Goal: Check status: Check status

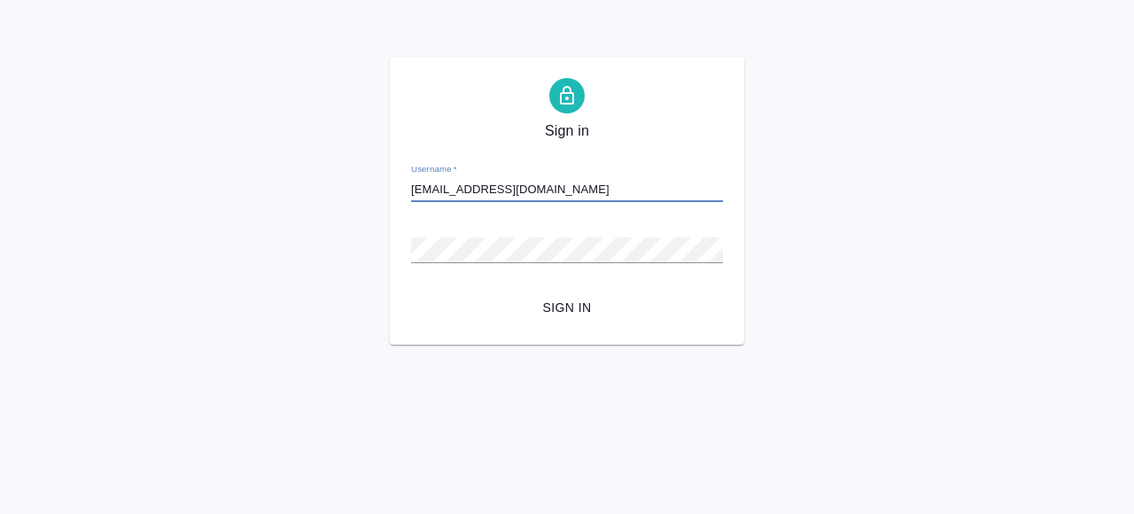
type input "[EMAIL_ADDRESS][DOMAIN_NAME]"
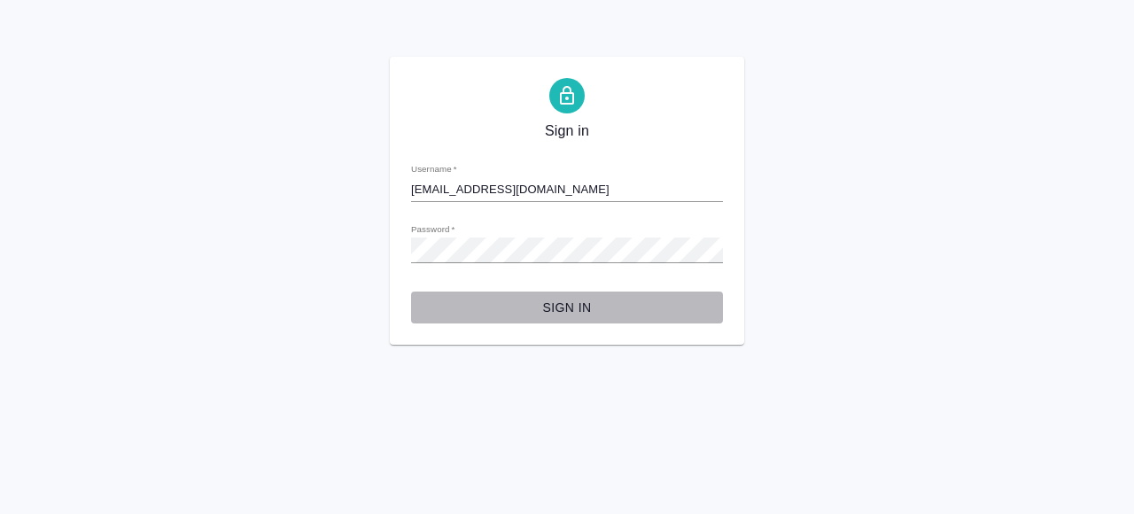
click at [579, 310] on span "Sign in" at bounding box center [566, 308] width 283 height 22
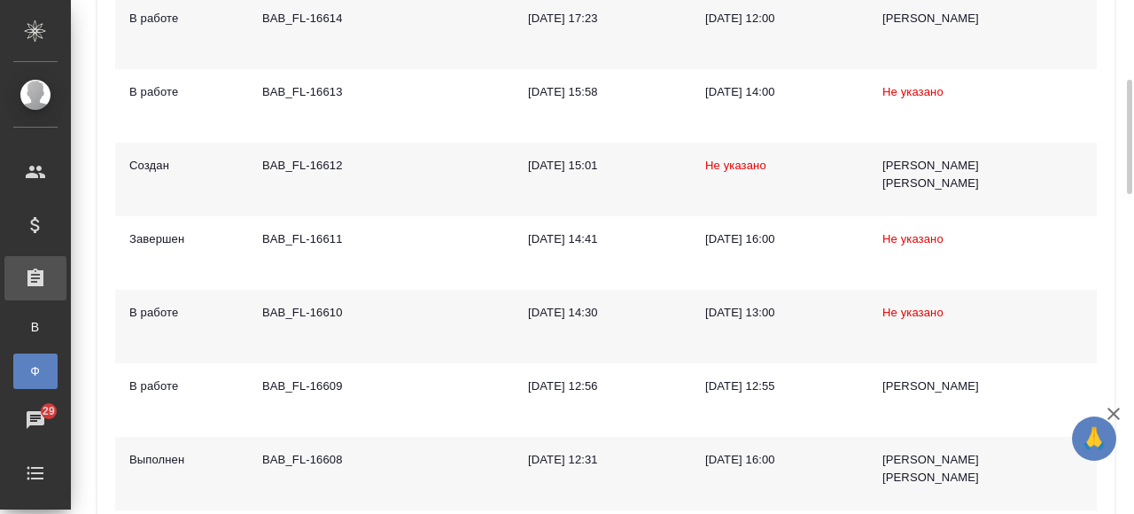
scroll to position [356, 0]
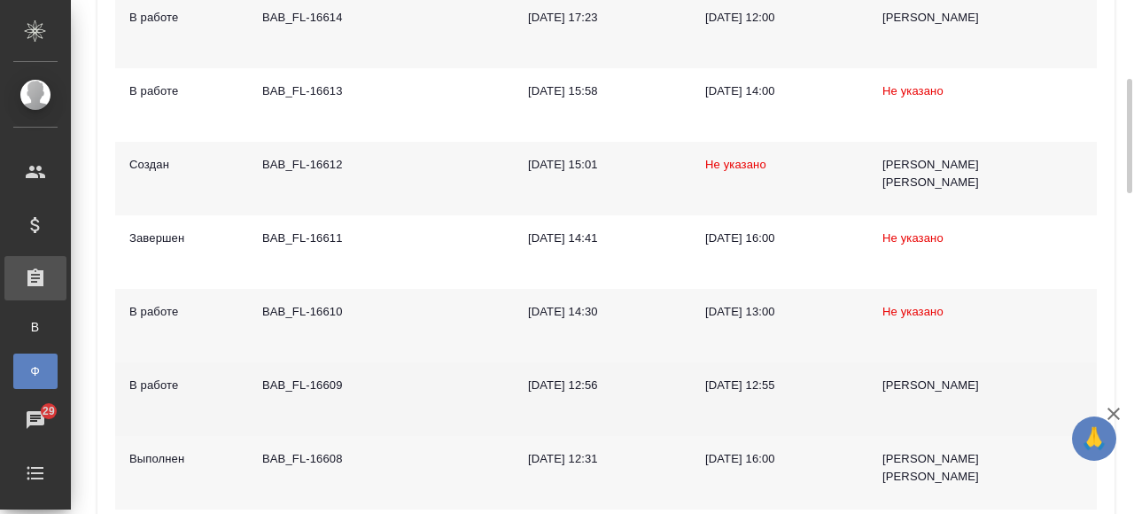
click at [370, 411] on td "BAB_FL-16609" at bounding box center [314, 399] width 133 height 74
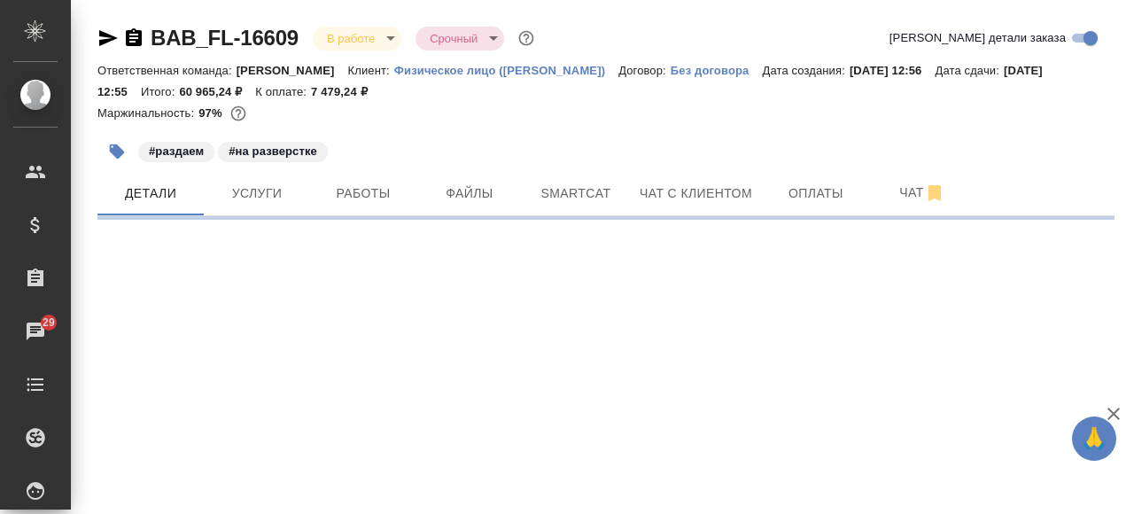
select select "RU"
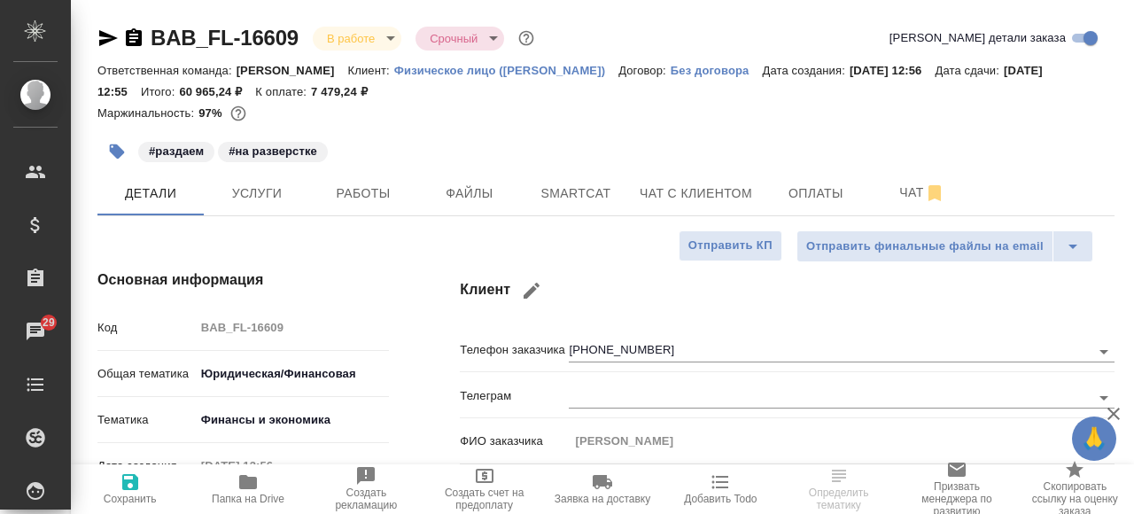
type textarea "x"
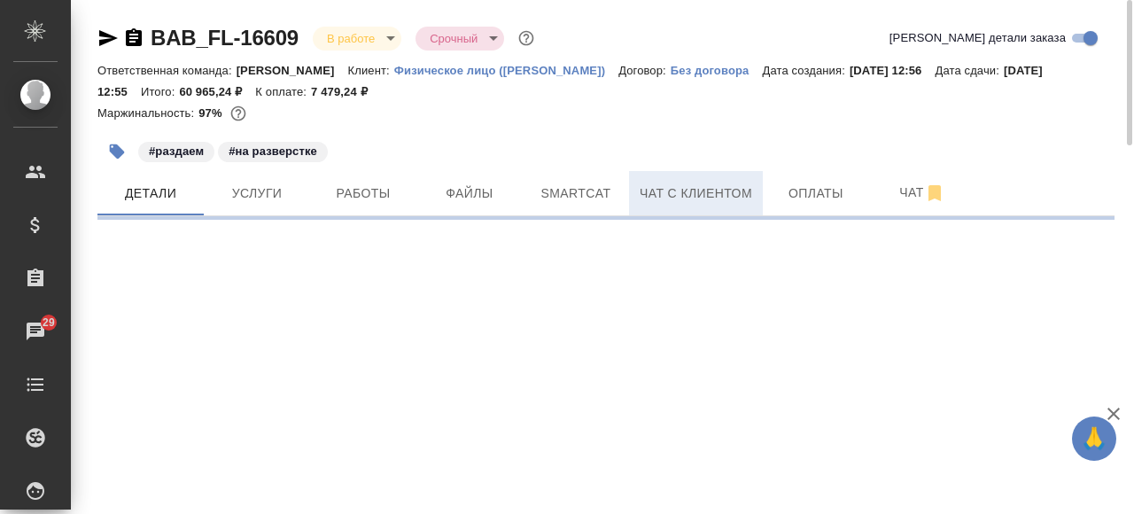
select select "RU"
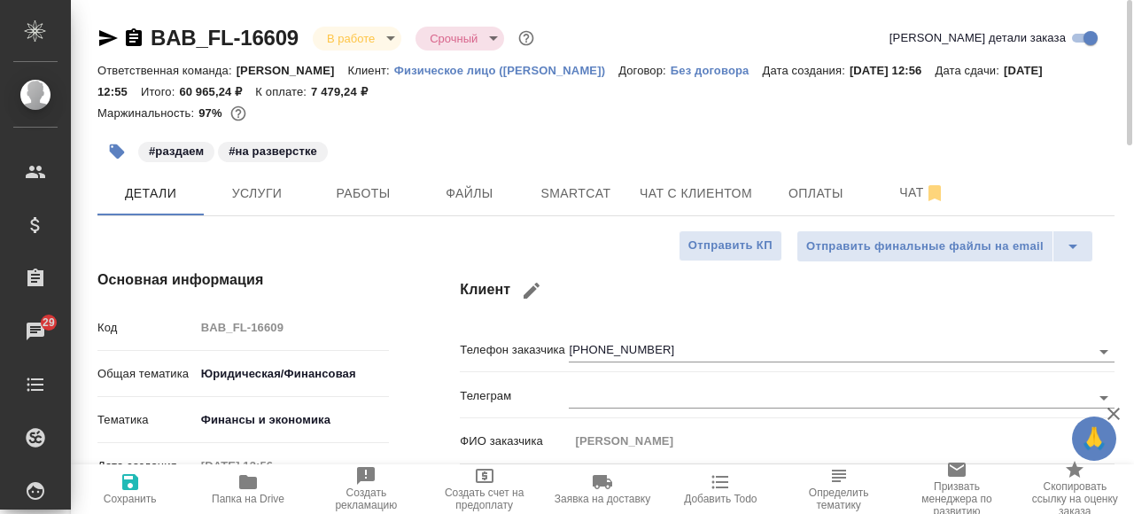
type textarea "x"
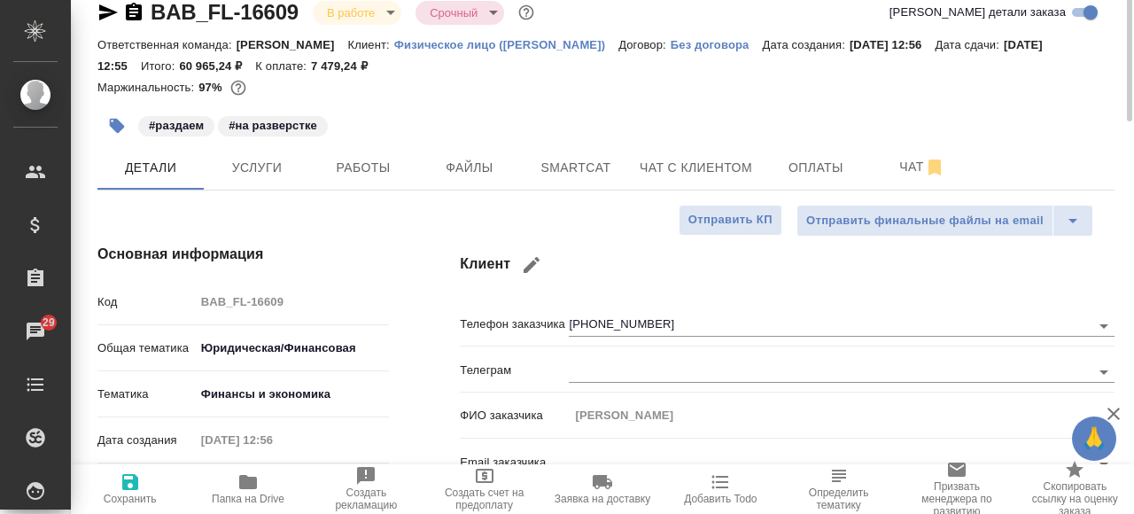
scroll to position [2, 0]
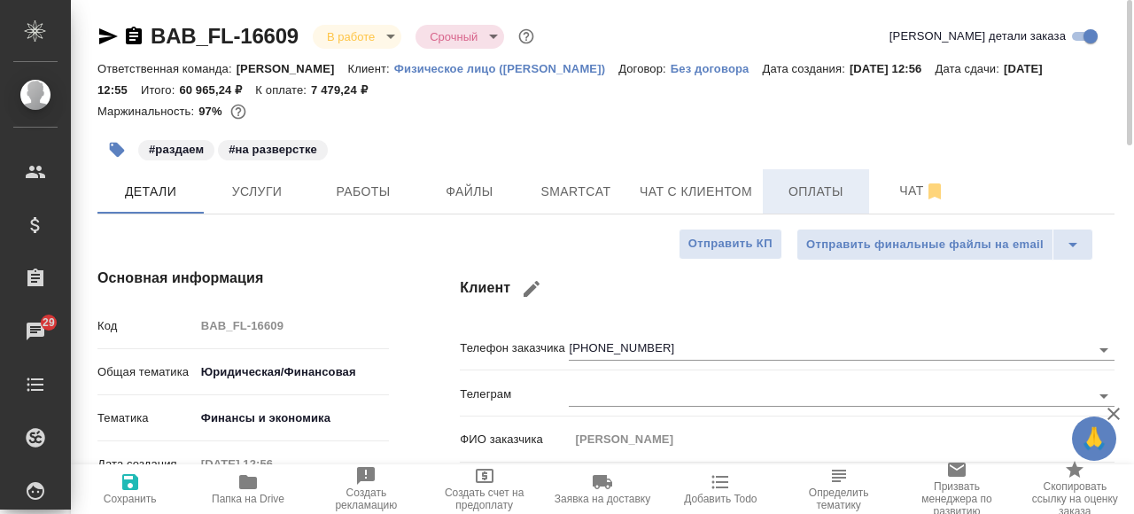
click at [825, 181] on span "Оплаты" at bounding box center [815, 192] width 85 height 22
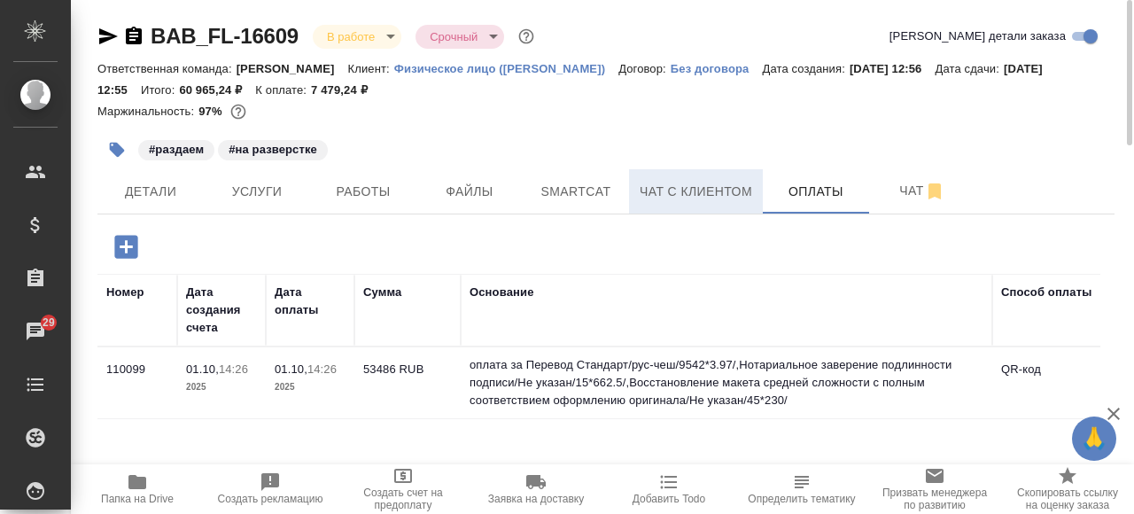
click at [683, 190] on span "Чат с клиентом" at bounding box center [695, 192] width 112 height 22
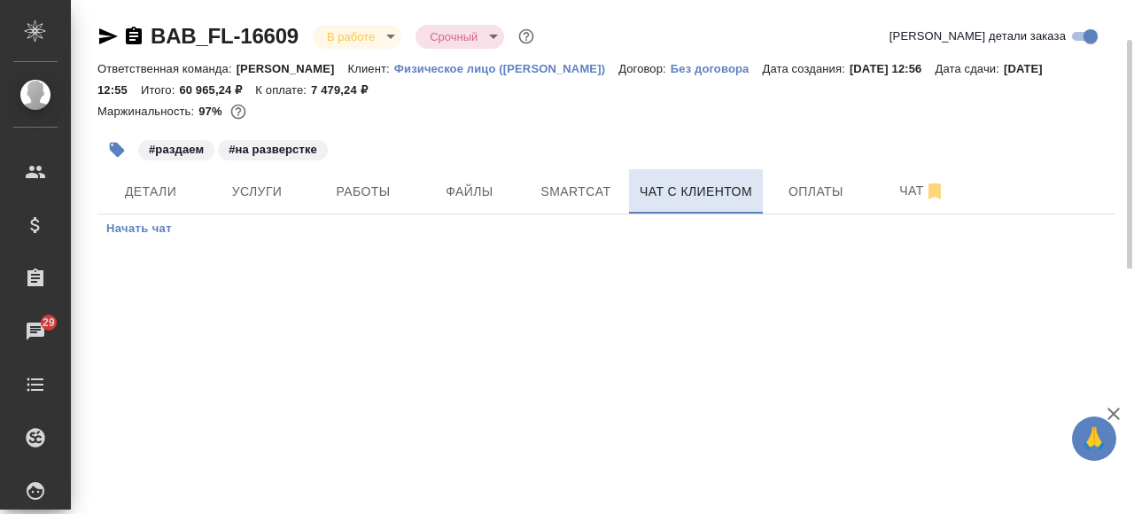
scroll to position [21, 0]
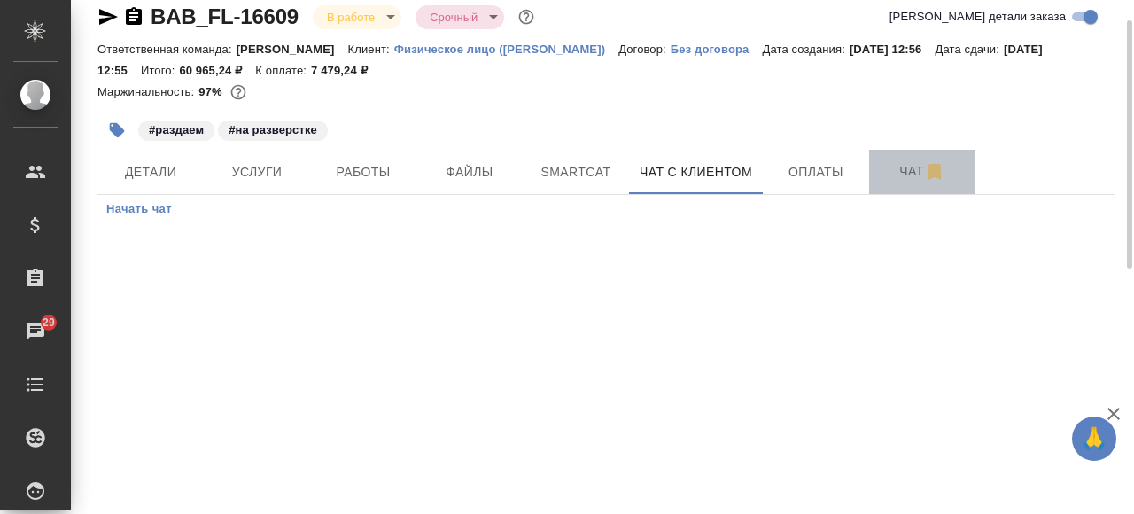
click at [896, 169] on span "Чат" at bounding box center [921, 171] width 85 height 22
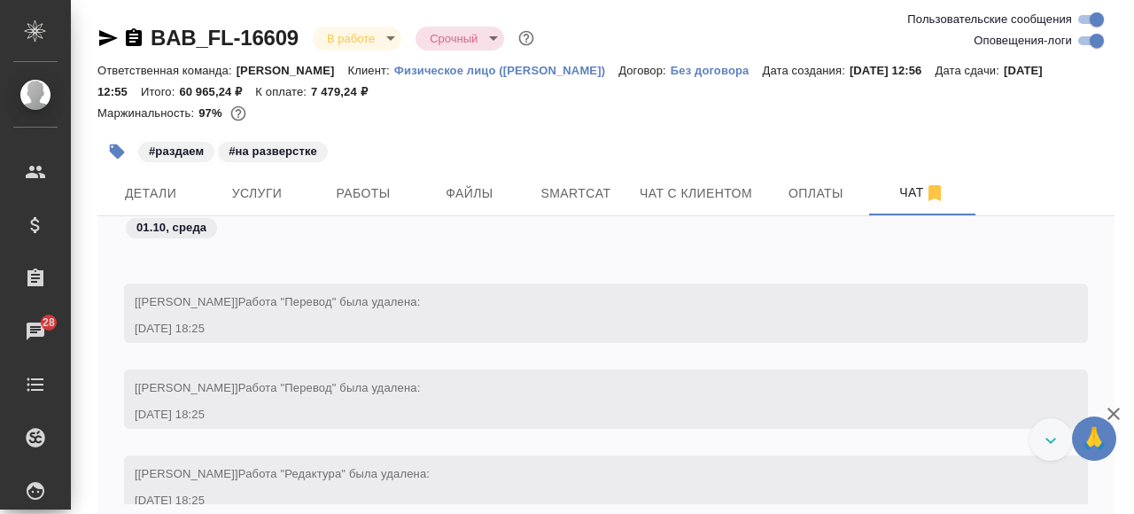
scroll to position [8000, 0]
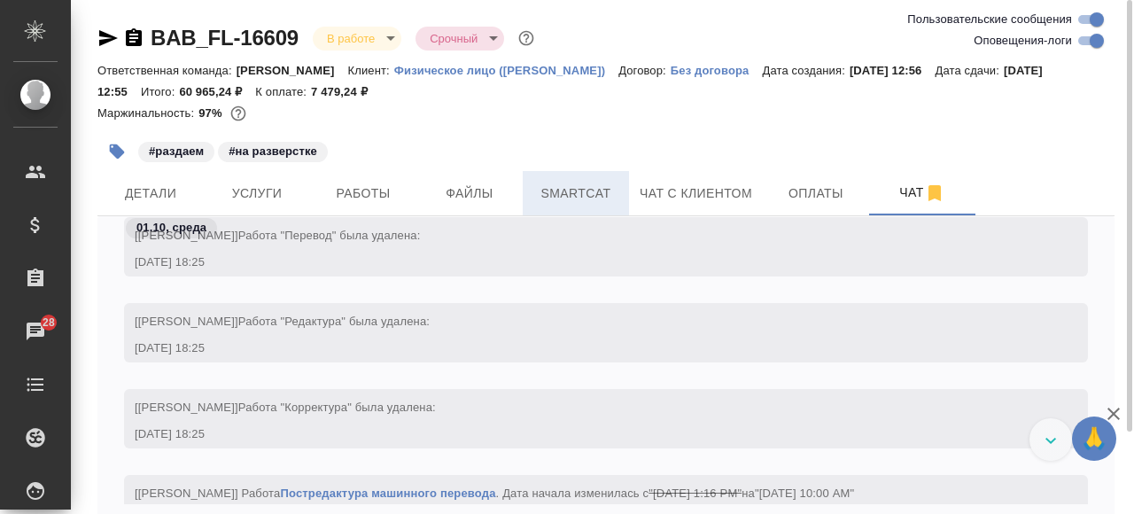
click at [569, 191] on span "Smartcat" at bounding box center [575, 193] width 85 height 22
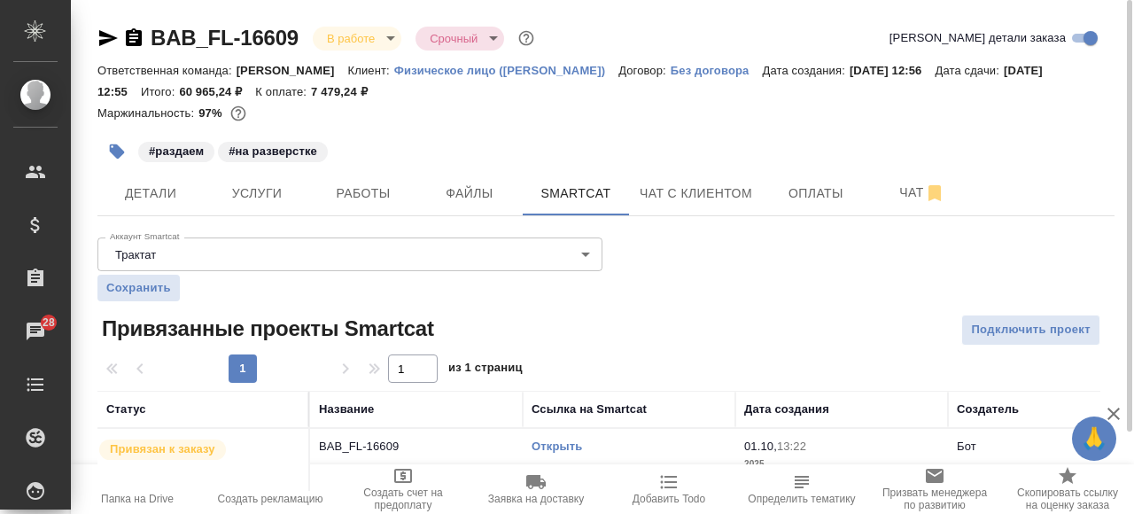
scroll to position [35, 0]
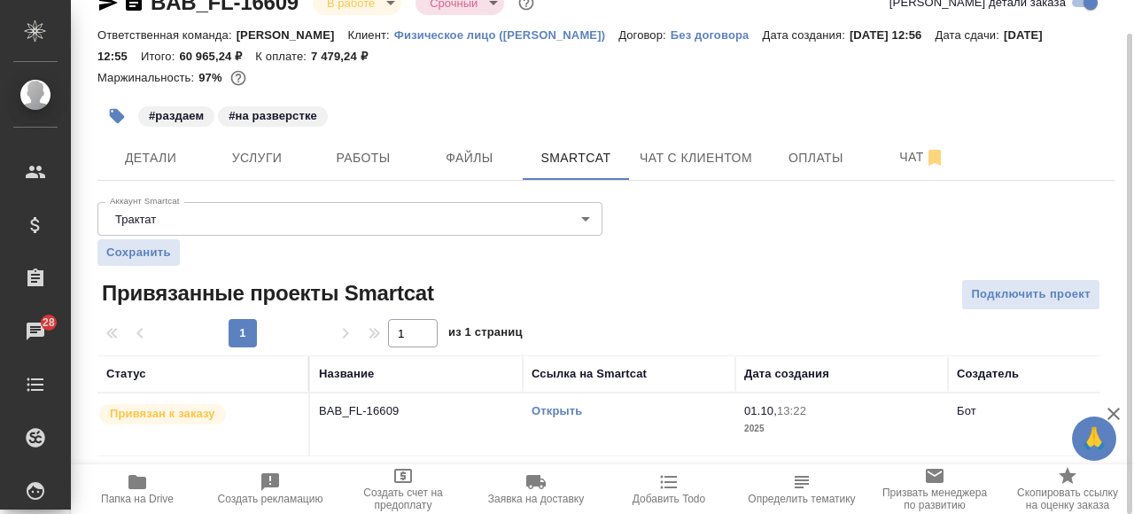
click at [552, 409] on link "Открыть" at bounding box center [556, 410] width 50 height 13
click at [139, 494] on span "Папка на Drive" at bounding box center [137, 498] width 73 height 12
click at [149, 493] on span "Папка на Drive" at bounding box center [137, 498] width 73 height 12
click at [283, 150] on span "Услуги" at bounding box center [256, 158] width 85 height 22
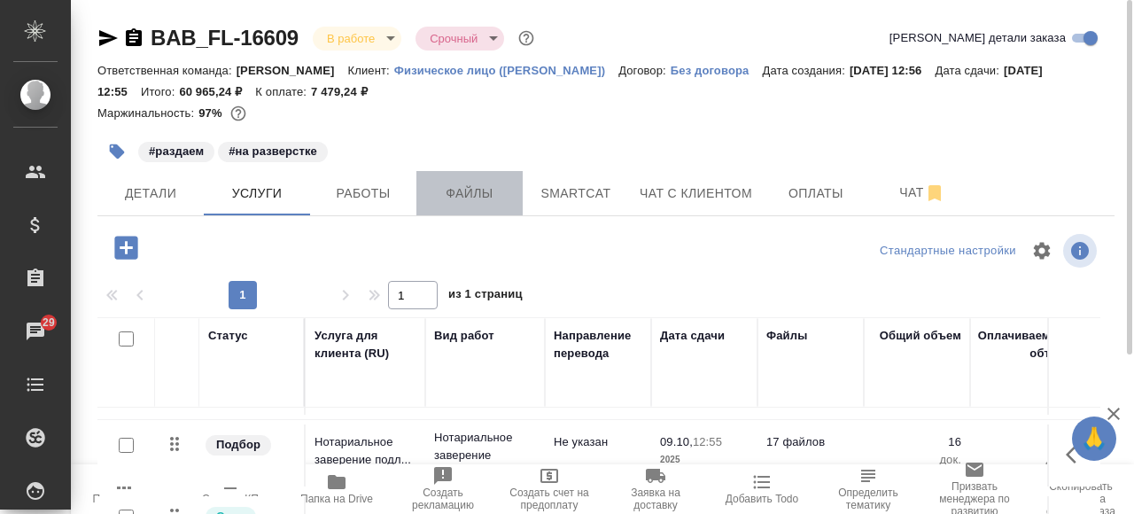
click at [502, 200] on span "Файлы" at bounding box center [469, 193] width 85 height 22
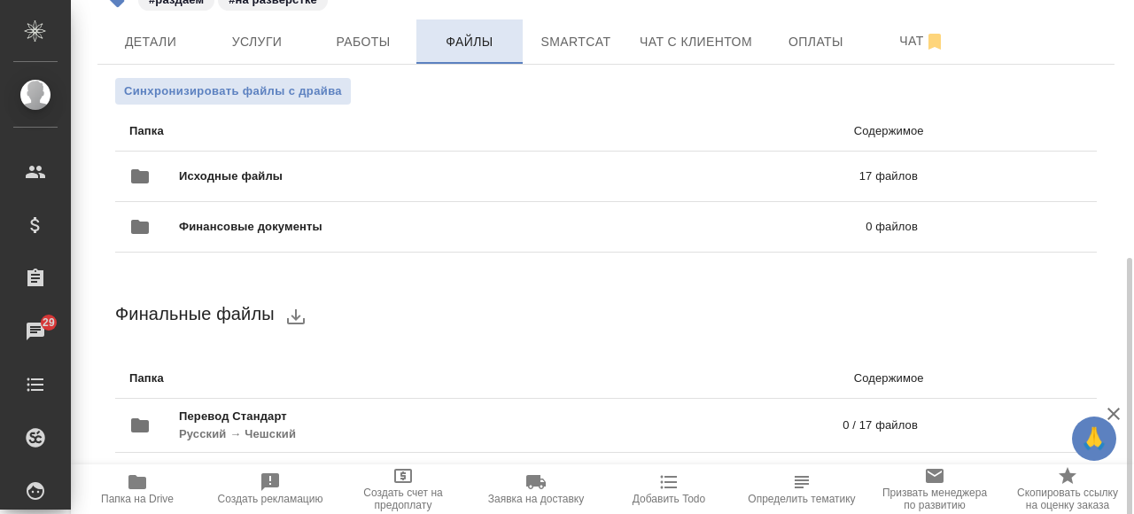
scroll to position [369, 0]
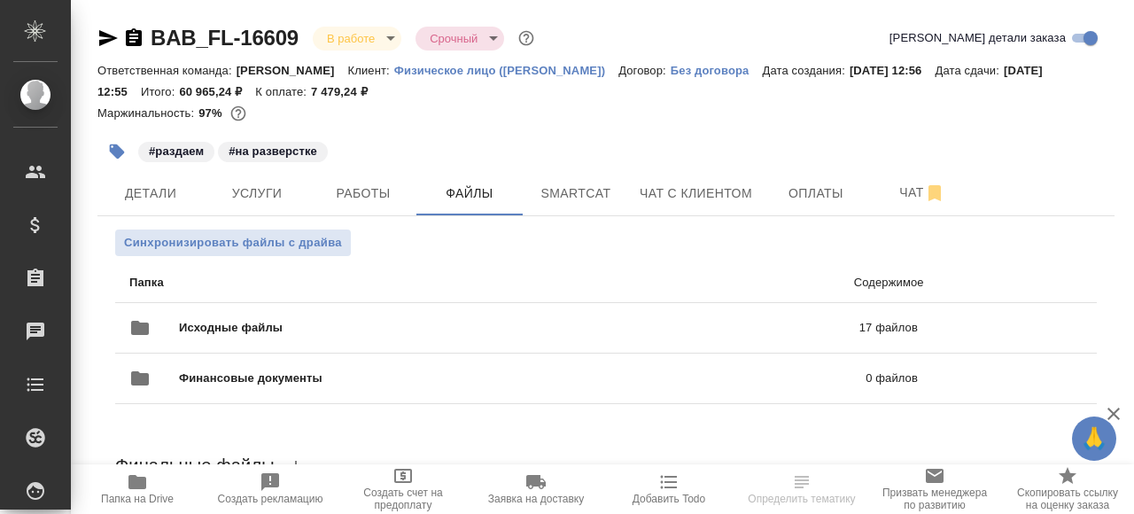
click at [643, 126] on div at bounding box center [605, 127] width 1017 height 4
click at [903, 198] on span "Чат" at bounding box center [921, 193] width 85 height 22
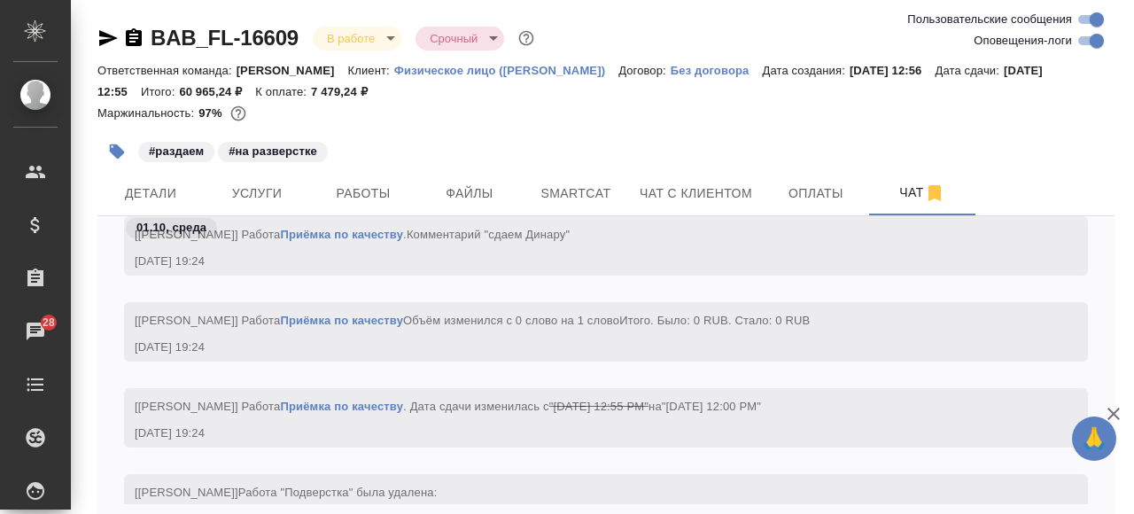
scroll to position [9734, 0]
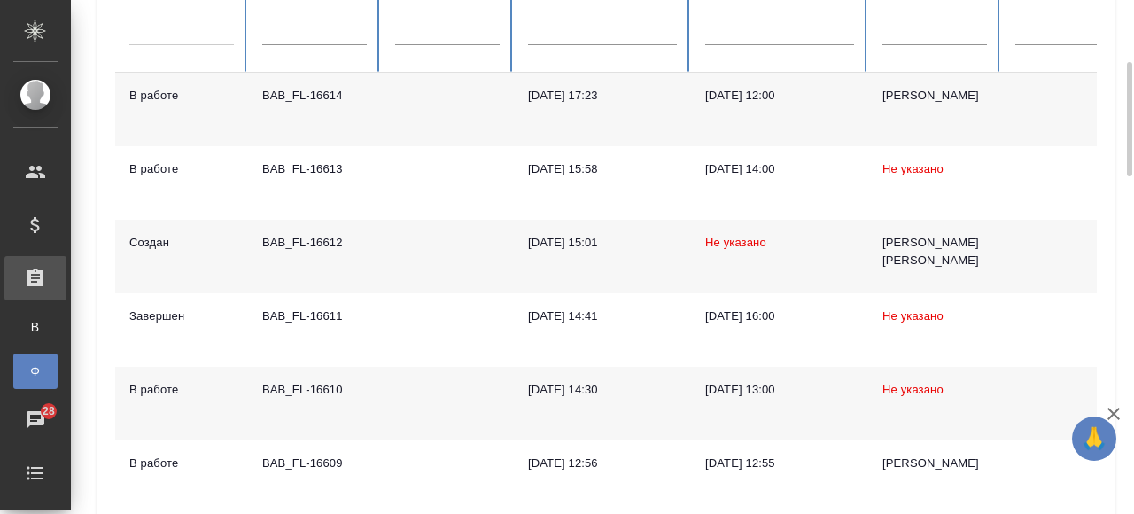
click at [365, 402] on td "BAB_FL-16610" at bounding box center [314, 404] width 133 height 74
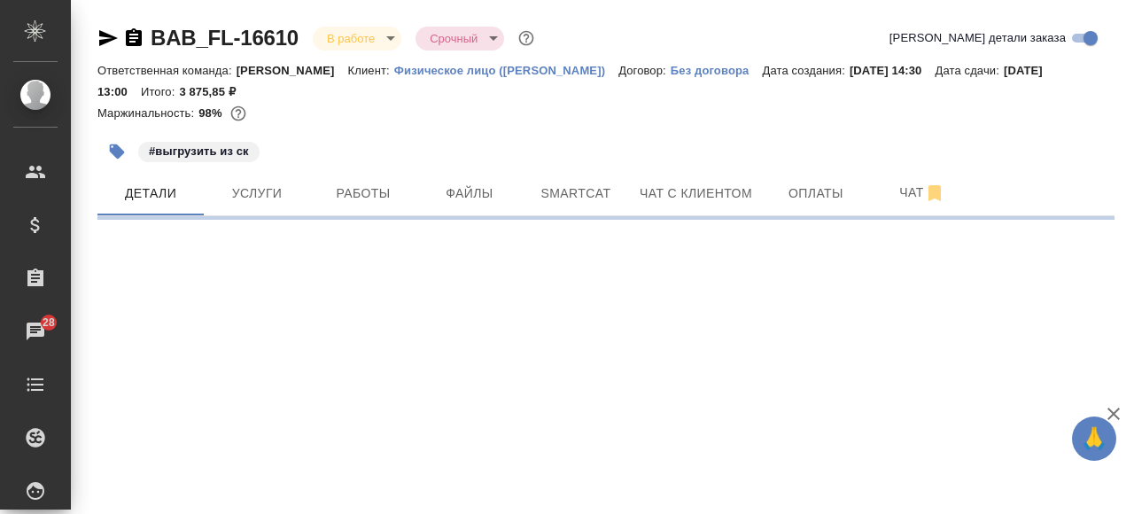
select select "RU"
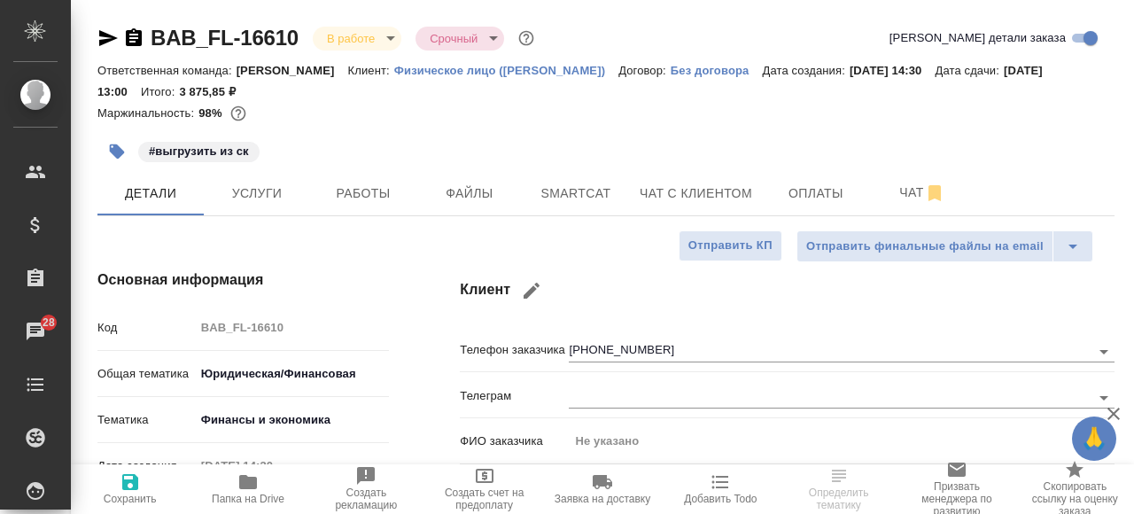
type textarea "x"
click at [893, 186] on span "Чат" at bounding box center [921, 193] width 85 height 22
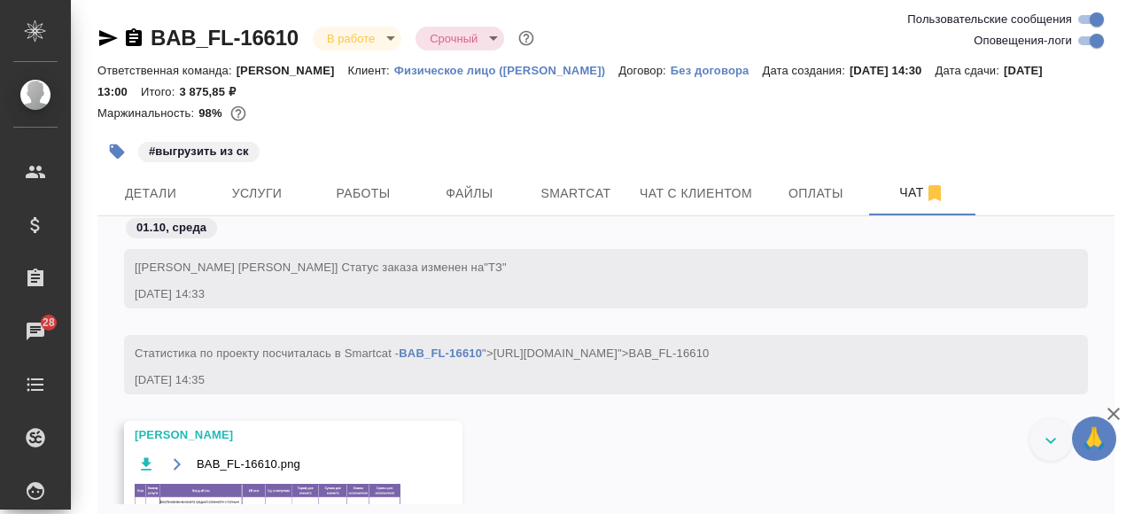
scroll to position [4441, 0]
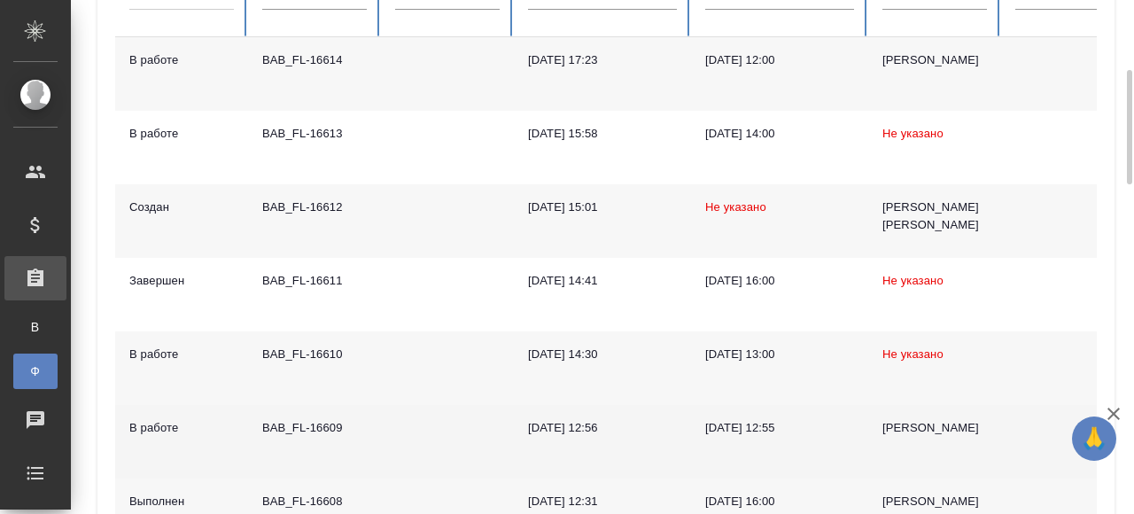
scroll to position [319, 0]
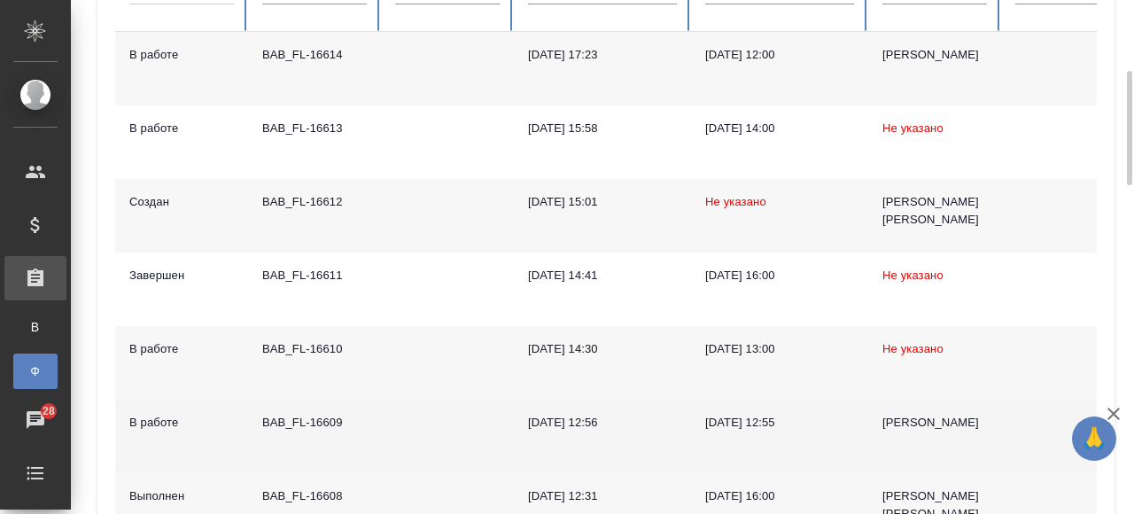
click at [345, 439] on td "BAB_FL-16609" at bounding box center [314, 436] width 133 height 74
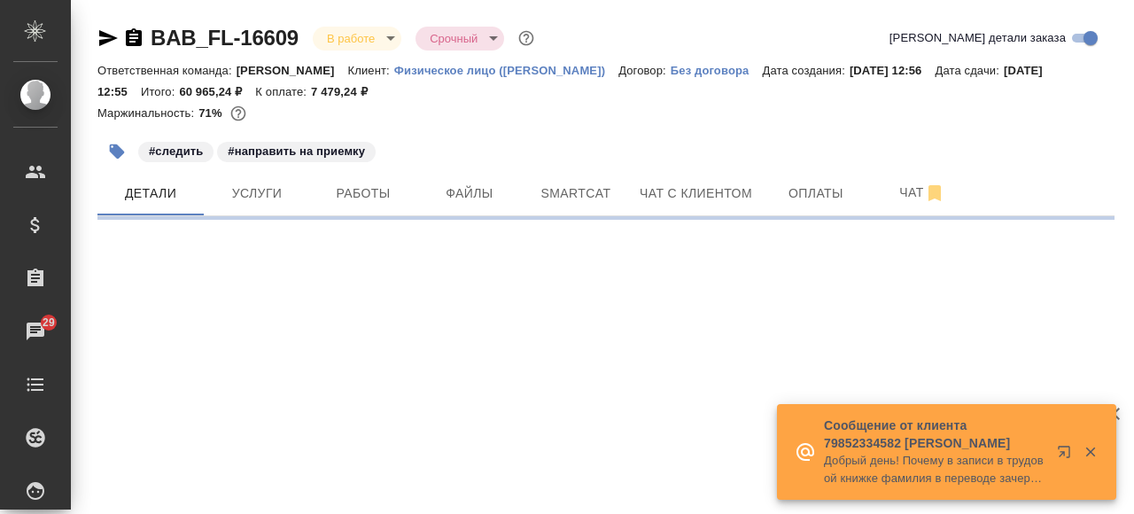
select select "RU"
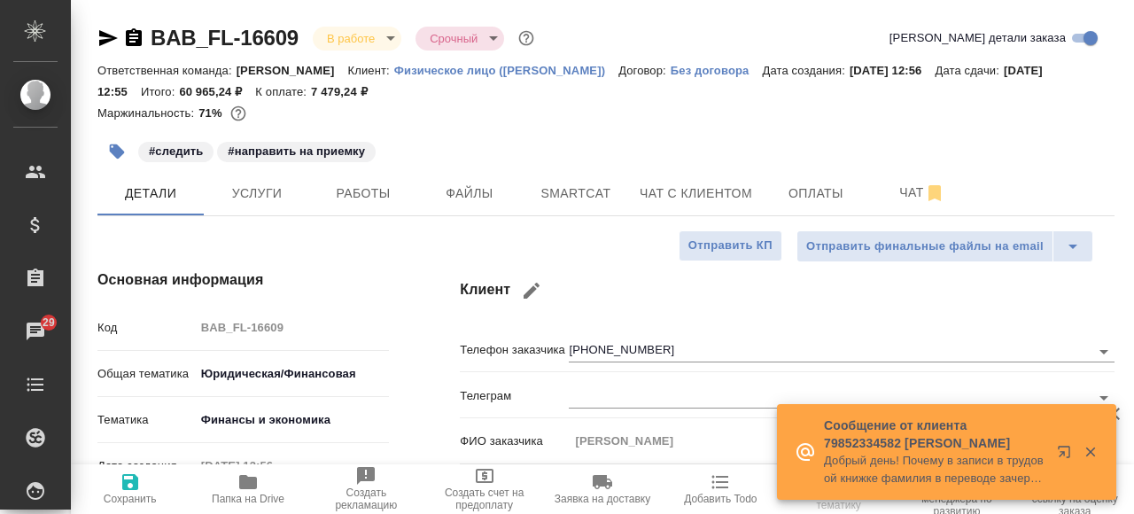
type textarea "x"
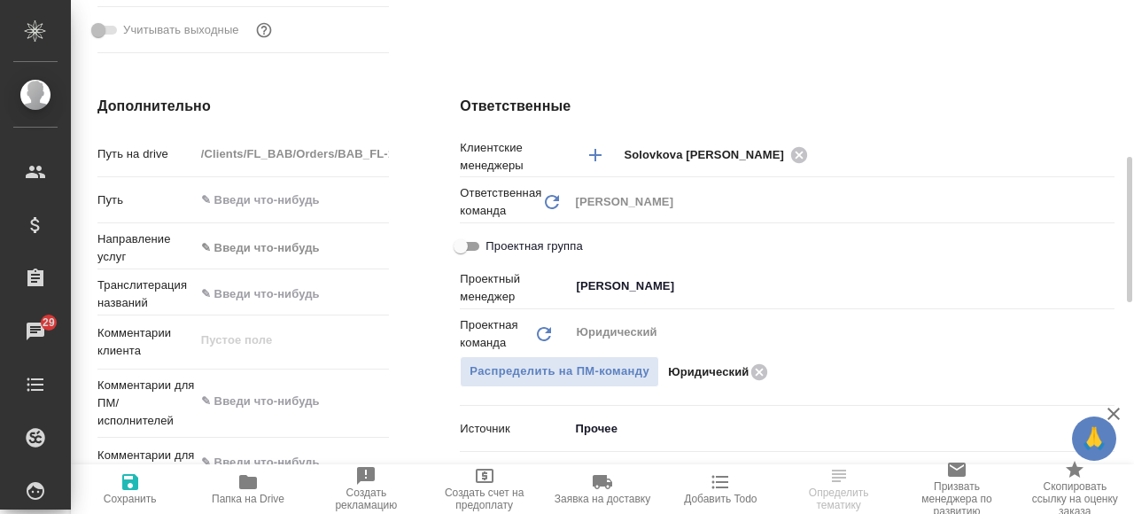
scroll to position [677, 0]
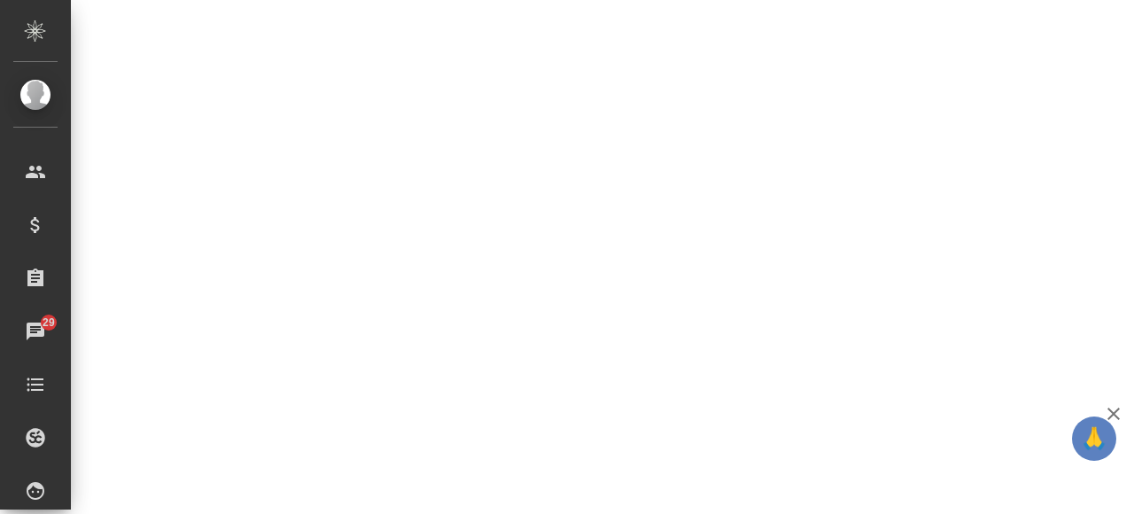
select select "RU"
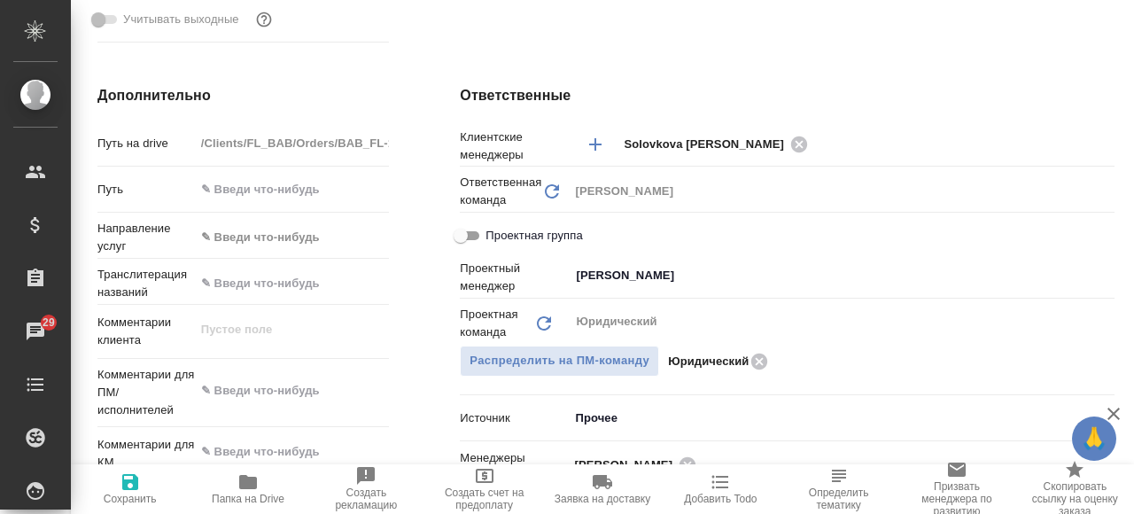
type textarea "x"
click at [240, 491] on icon "button" at bounding box center [247, 481] width 21 height 21
type textarea "x"
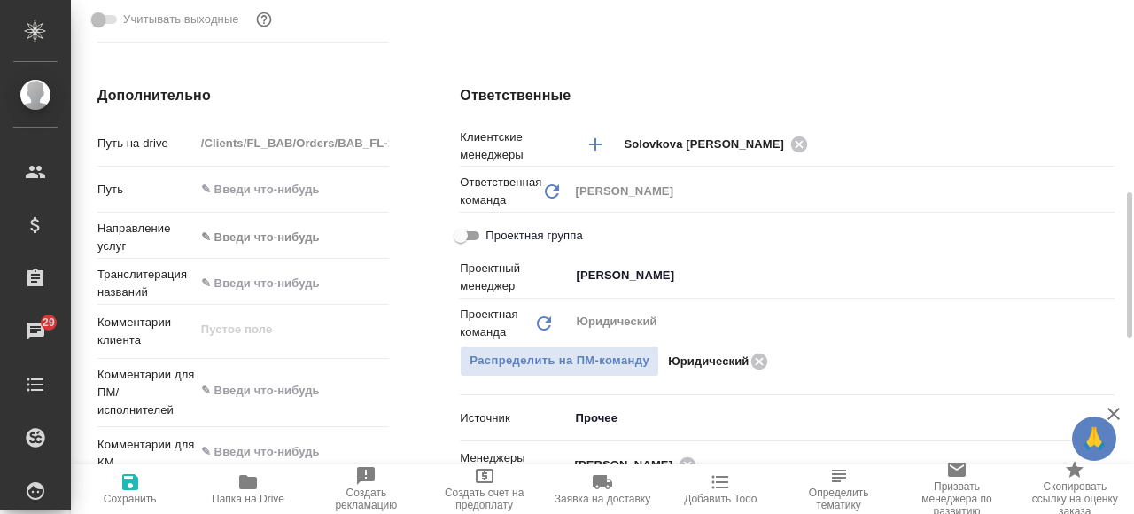
type textarea "x"
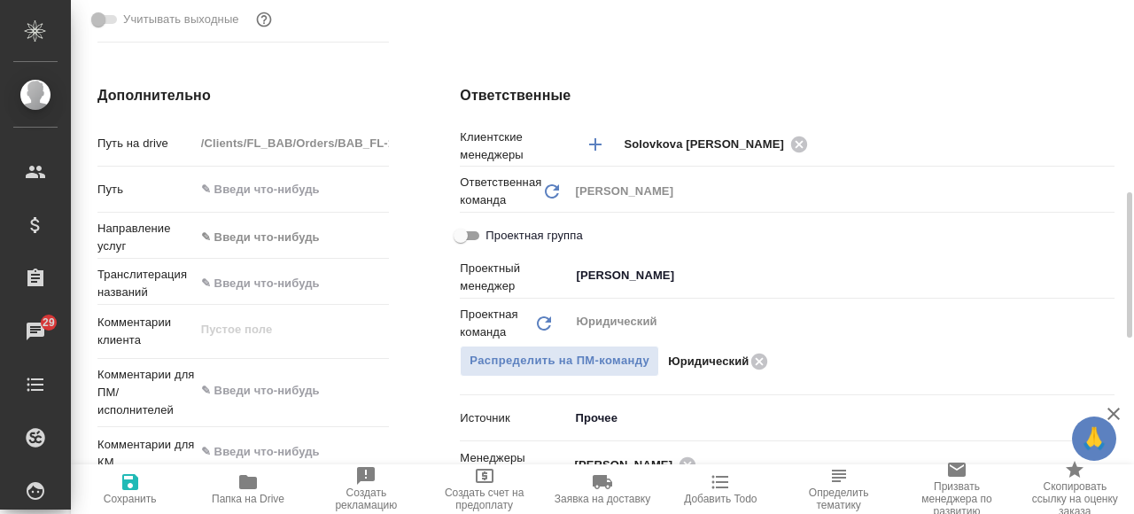
click at [244, 500] on span "Папка на Drive" at bounding box center [248, 498] width 73 height 12
type textarea "x"
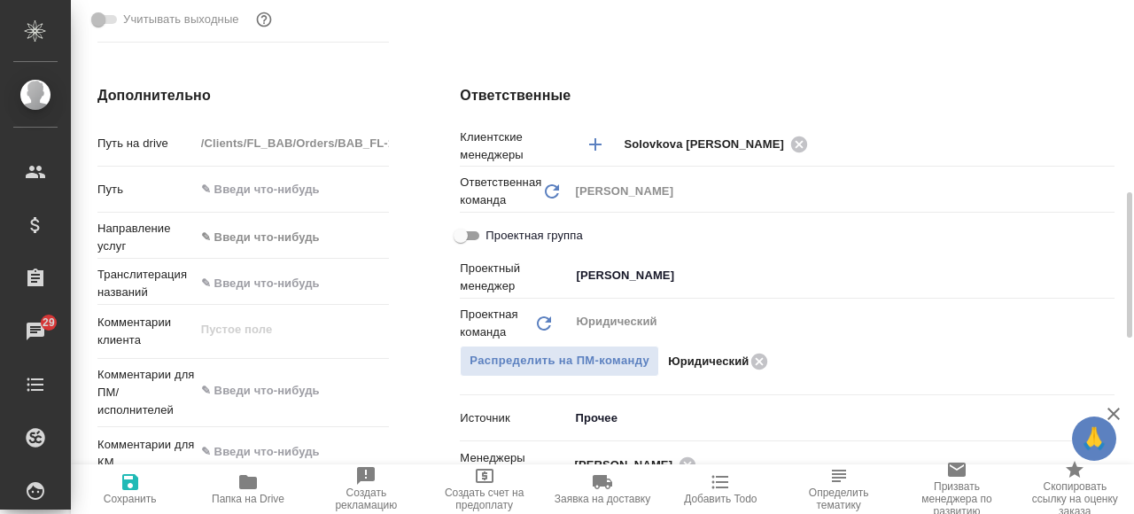
type textarea "x"
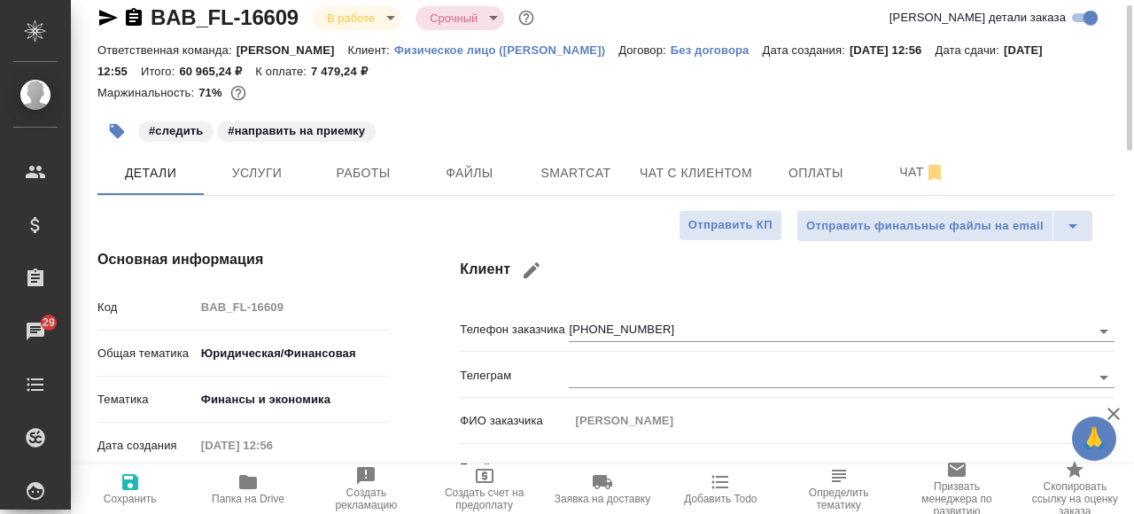
scroll to position [0, 0]
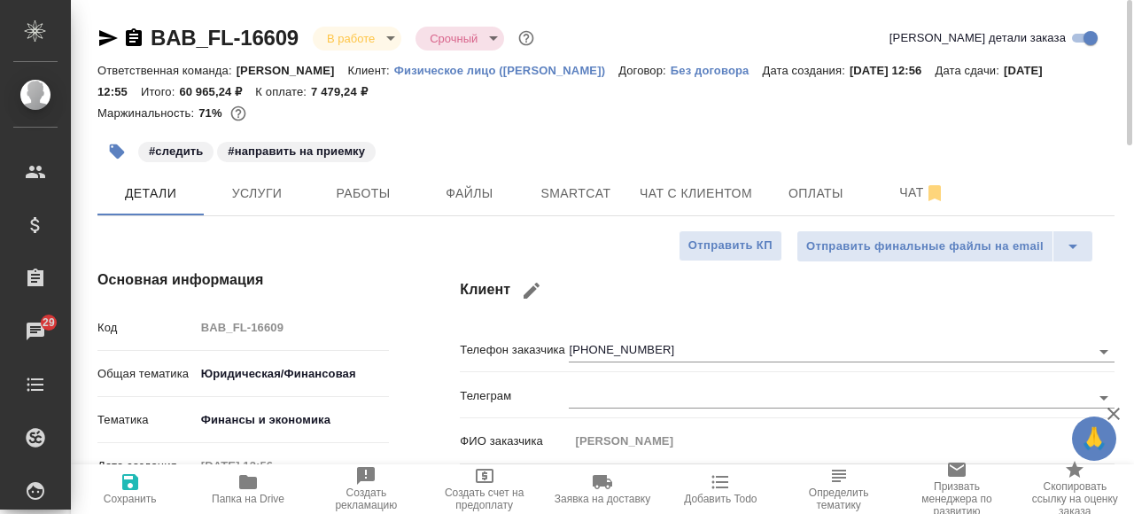
type textarea "x"
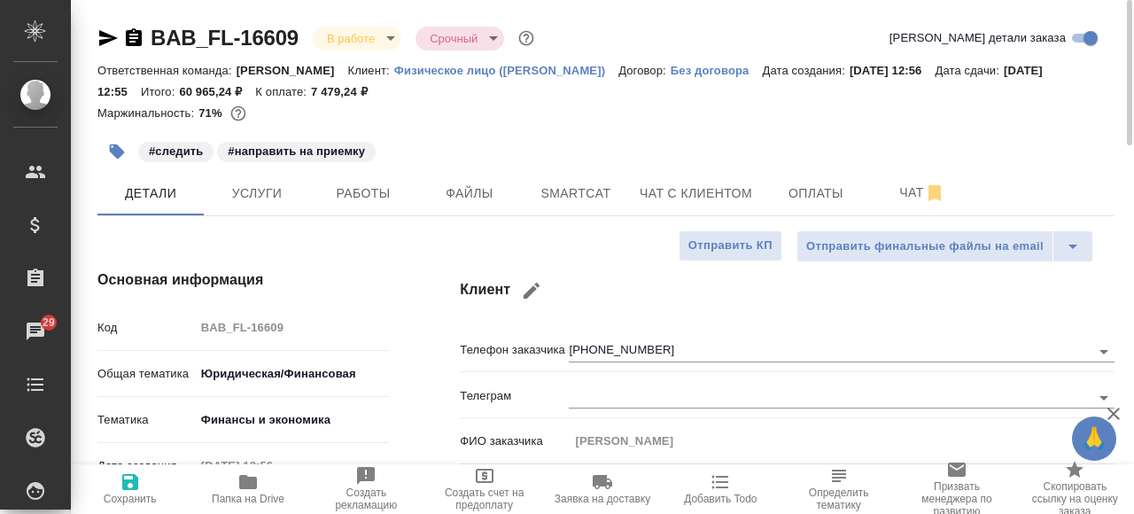
type textarea "x"
click at [887, 185] on span "Чат" at bounding box center [921, 193] width 85 height 22
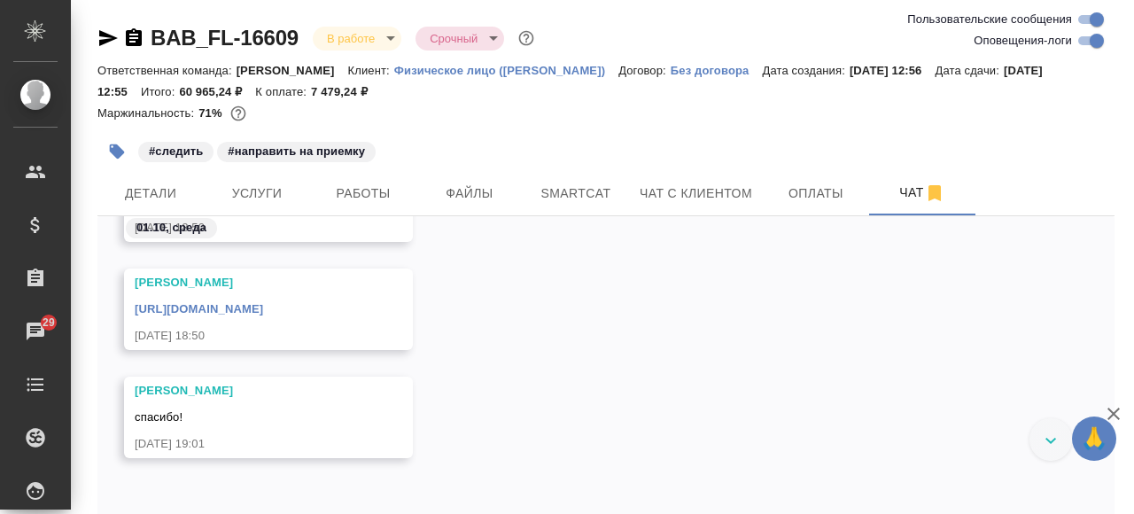
scroll to position [8868, 0]
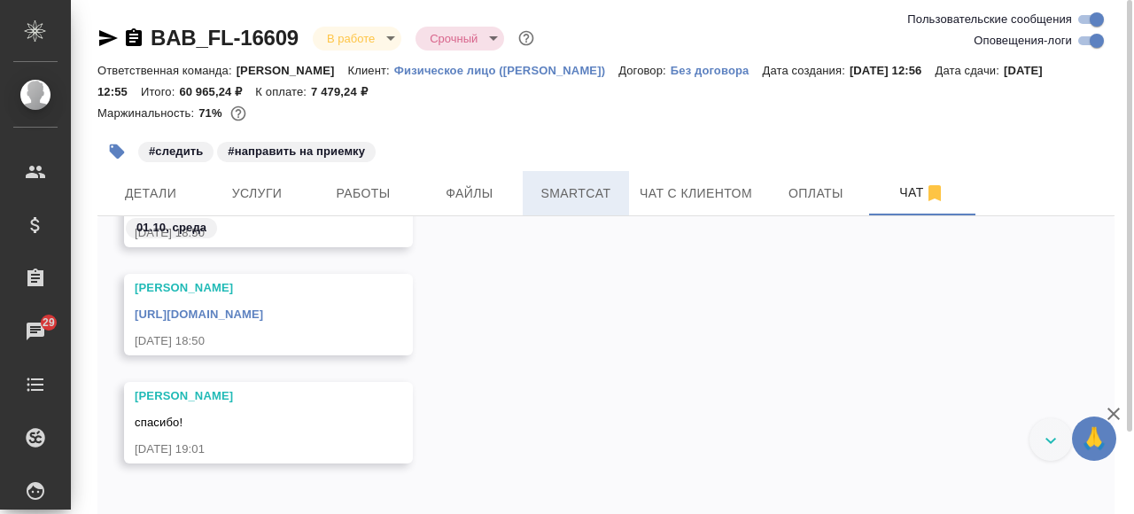
click at [549, 191] on span "Smartcat" at bounding box center [575, 193] width 85 height 22
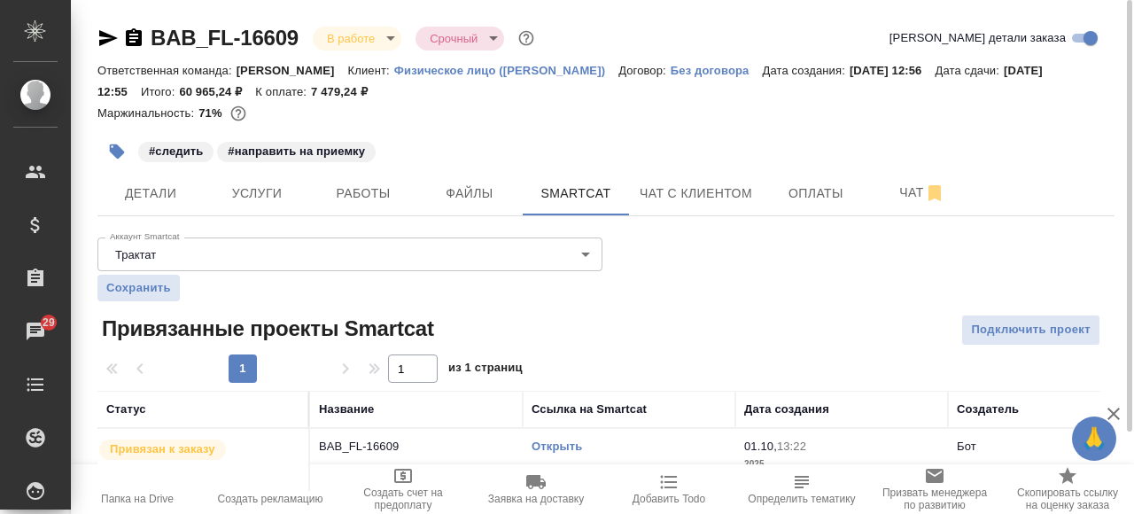
scroll to position [35, 0]
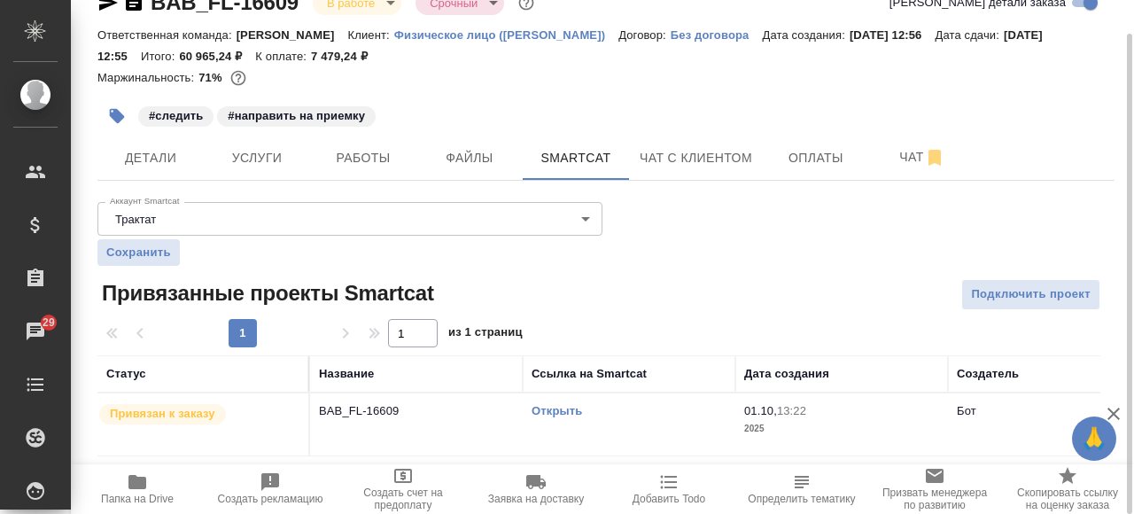
click at [557, 402] on div "Открыть" at bounding box center [628, 411] width 195 height 18
click at [549, 406] on link "Открыть" at bounding box center [556, 410] width 50 height 13
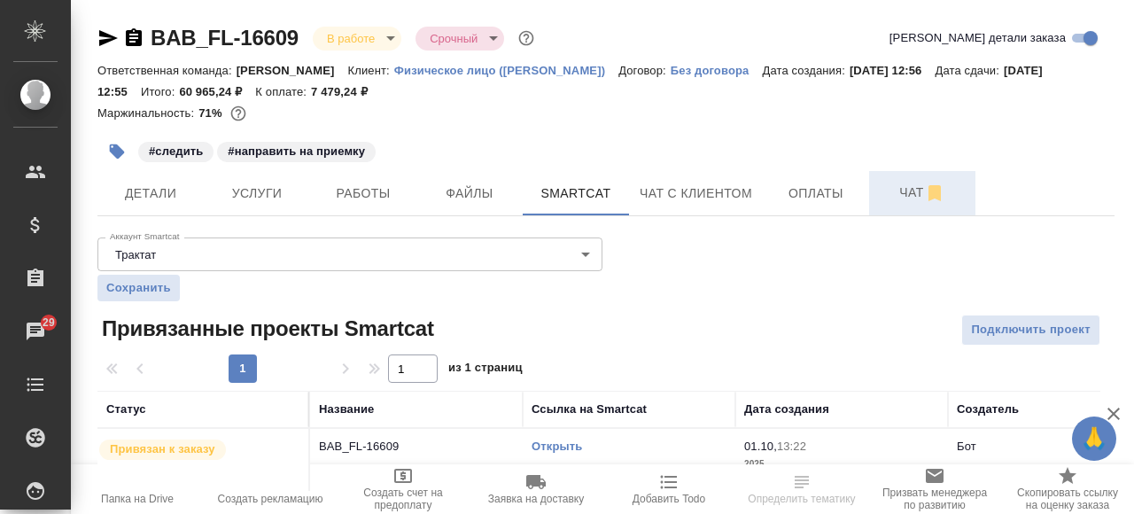
click at [894, 182] on span "Чат" at bounding box center [921, 193] width 85 height 22
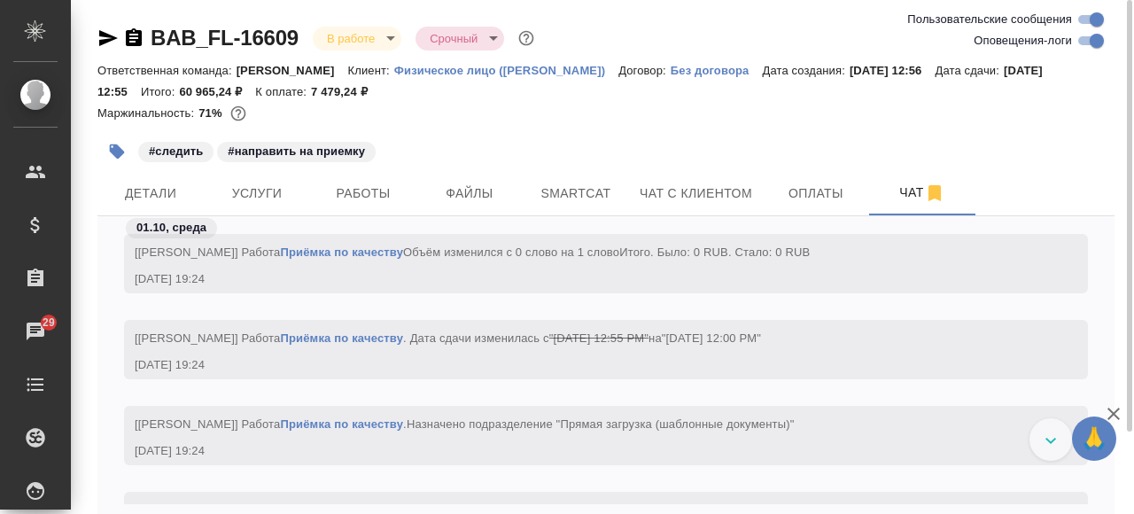
scroll to position [9376, 0]
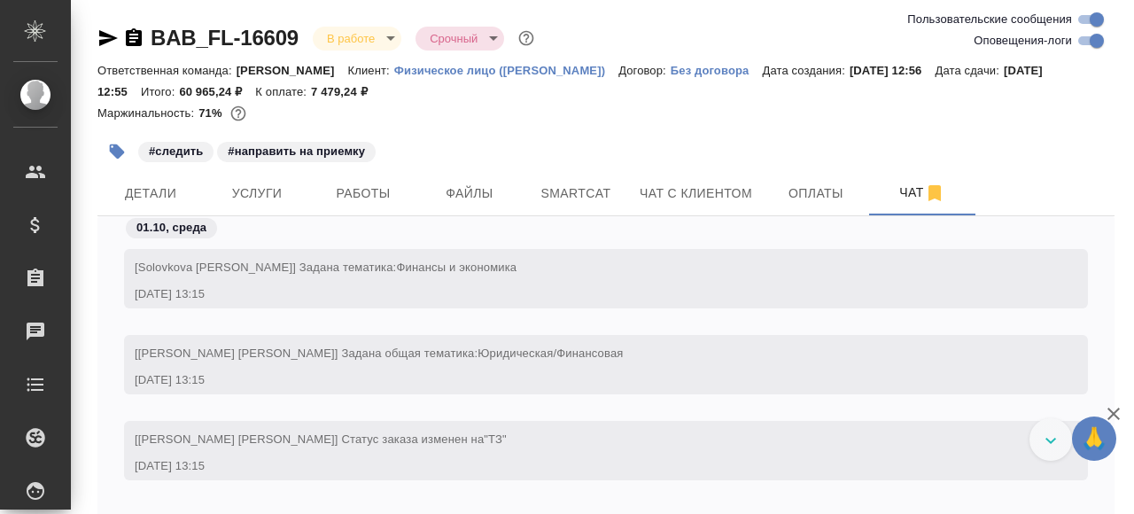
scroll to position [9470, 0]
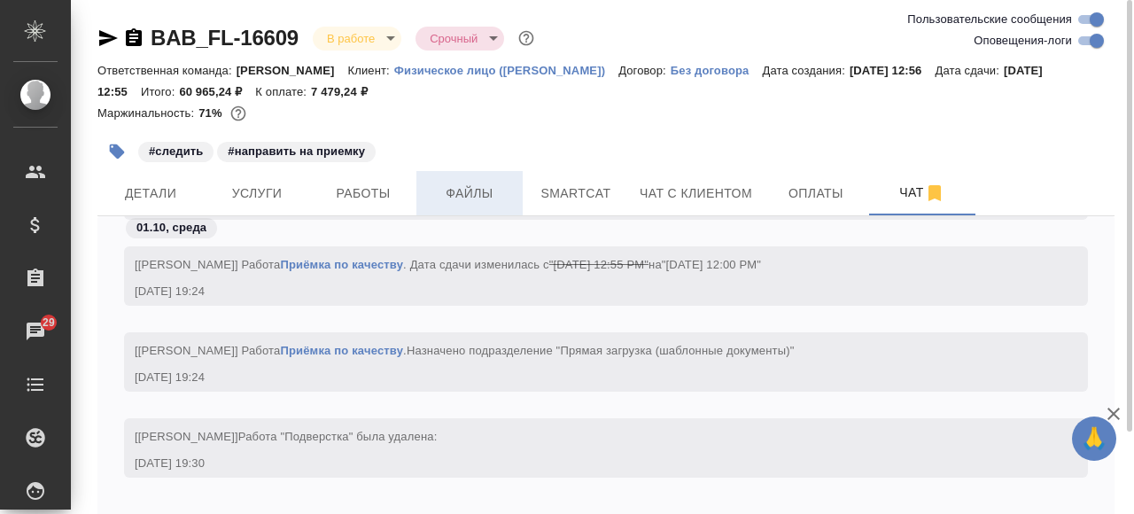
click at [479, 198] on span "Файлы" at bounding box center [469, 193] width 85 height 22
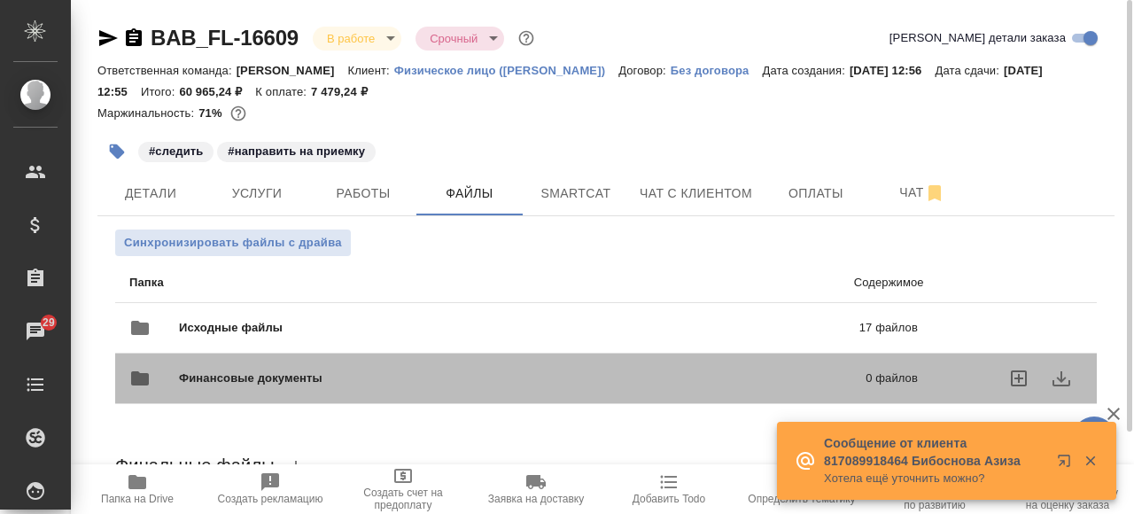
click at [430, 413] on div "Финансовые документы 0 файлов" at bounding box center [524, 378] width 824 height 78
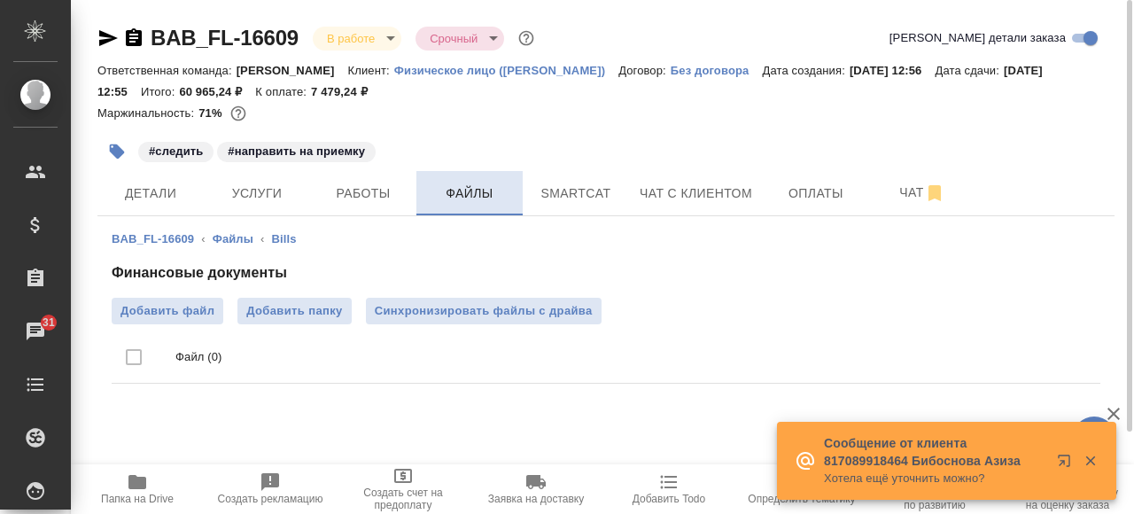
click at [456, 187] on span "Файлы" at bounding box center [469, 193] width 85 height 22
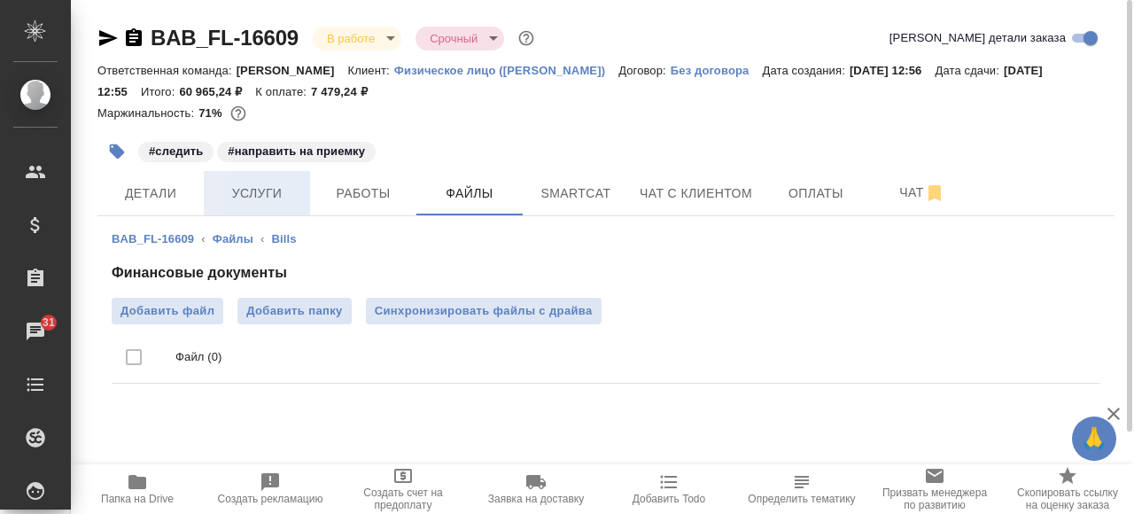
click at [255, 202] on span "Услуги" at bounding box center [256, 193] width 85 height 22
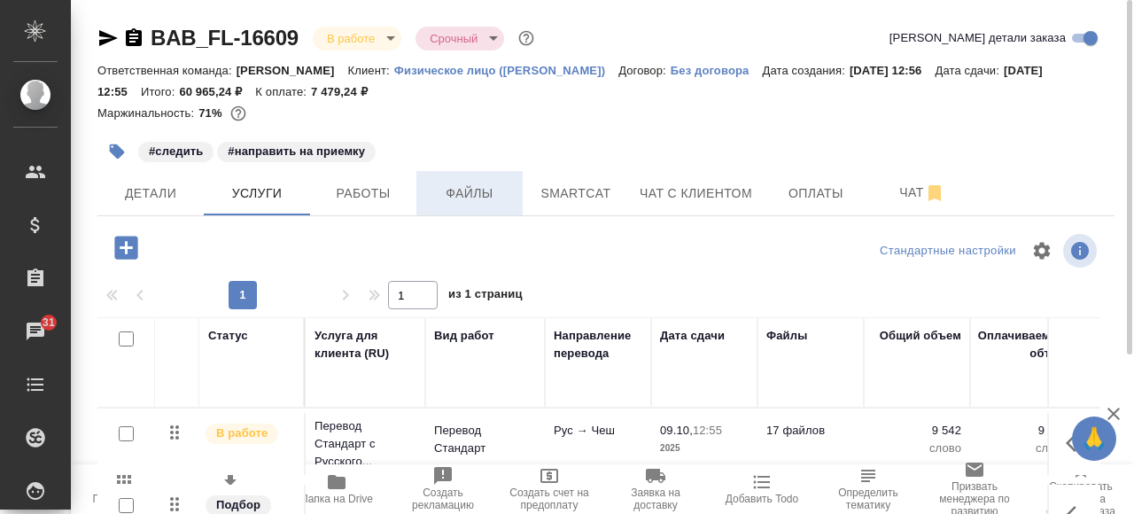
click at [445, 190] on span "Файлы" at bounding box center [469, 193] width 85 height 22
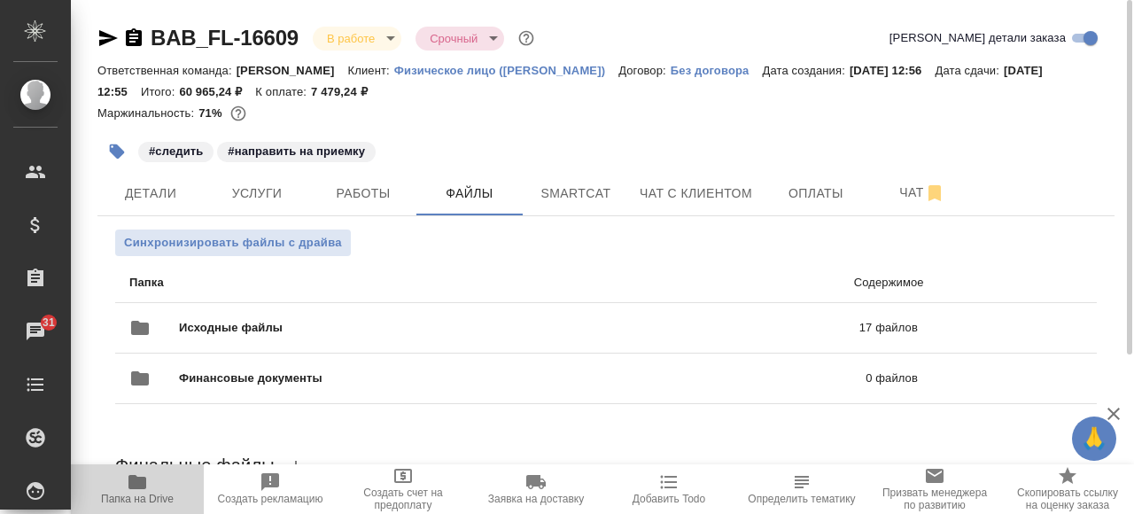
click at [142, 489] on icon "button" at bounding box center [137, 482] width 18 height 14
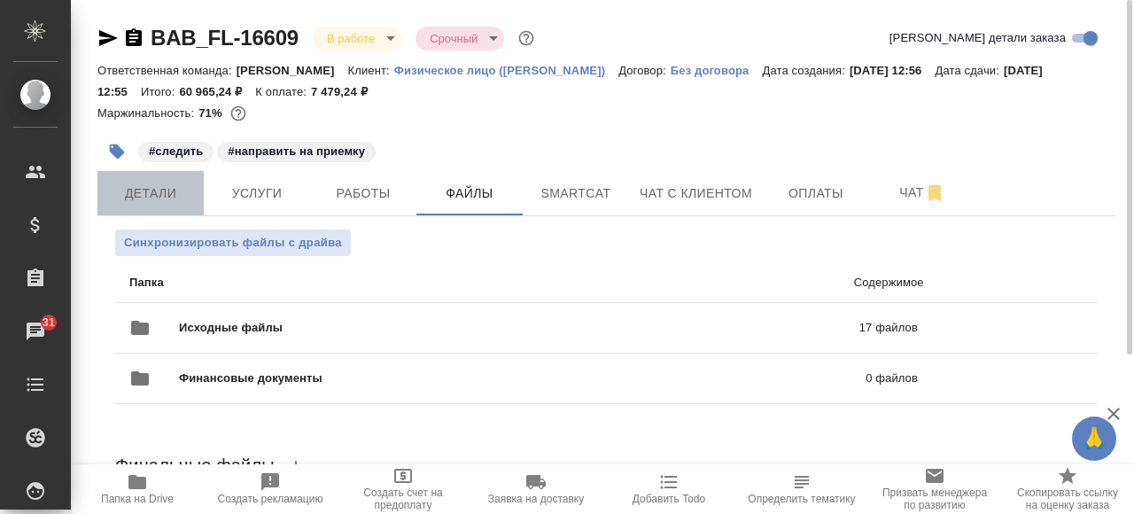
click at [157, 196] on span "Детали" at bounding box center [150, 193] width 85 height 22
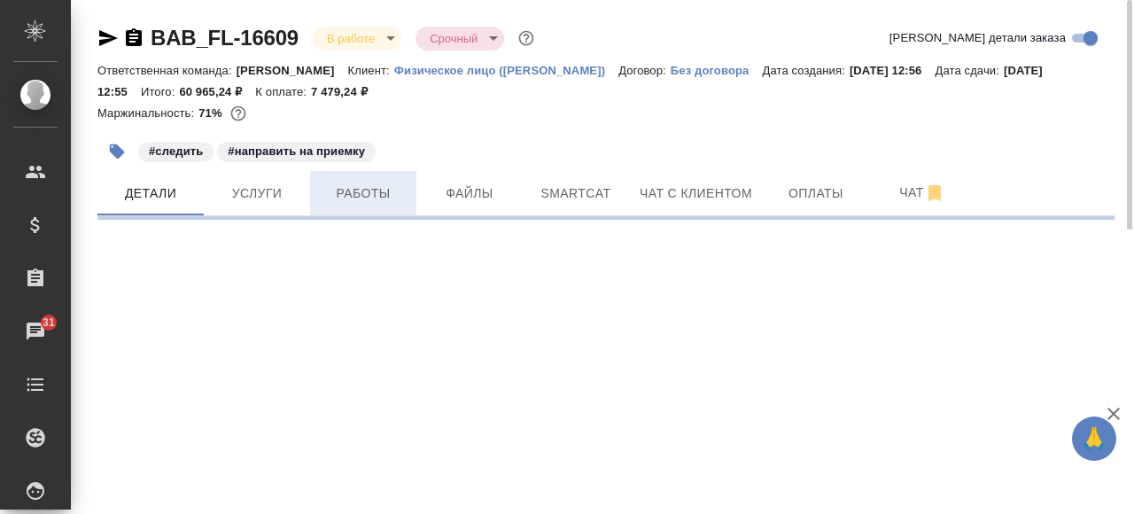
select select "RU"
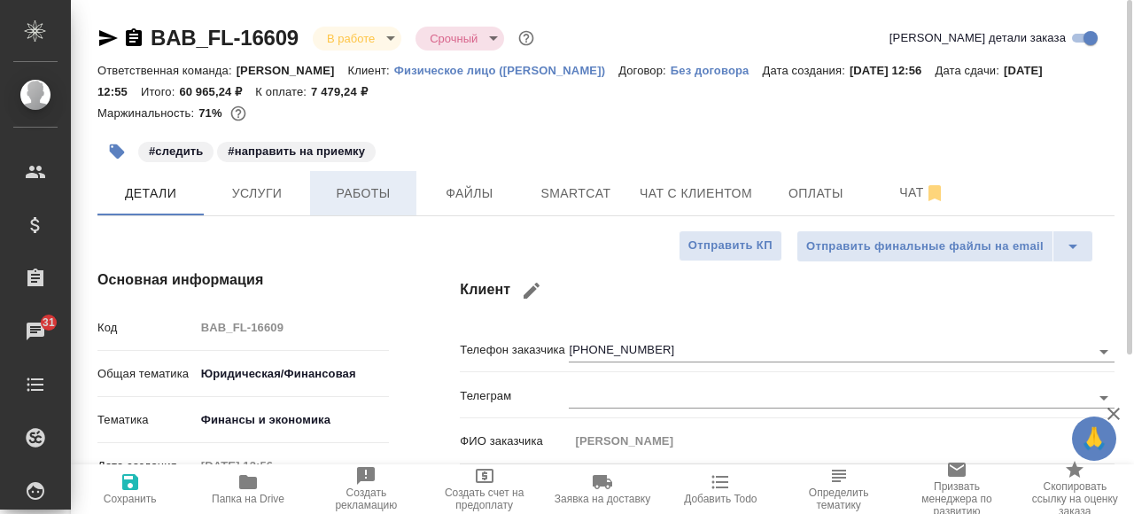
type textarea "x"
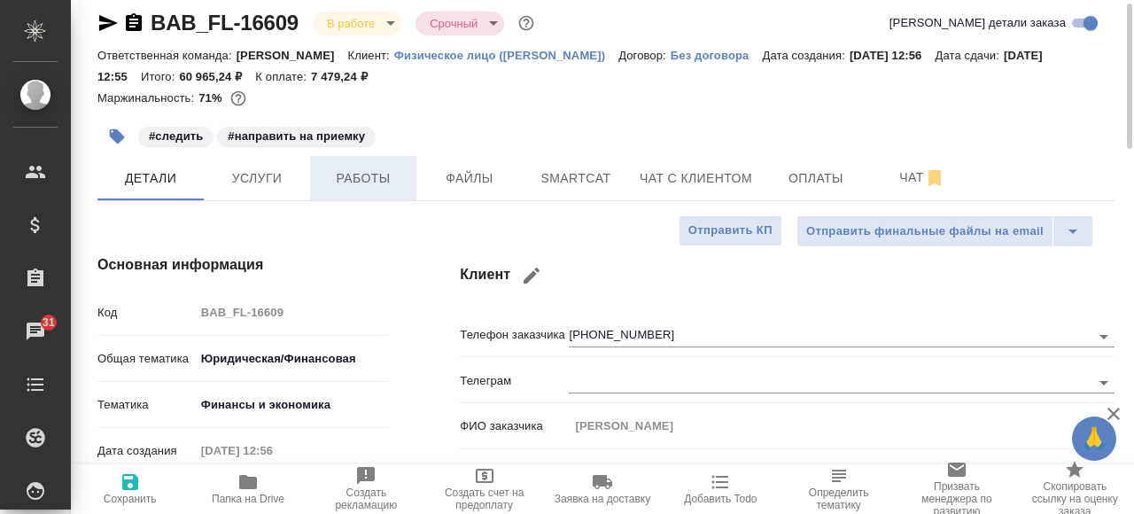
scroll to position [14, 0]
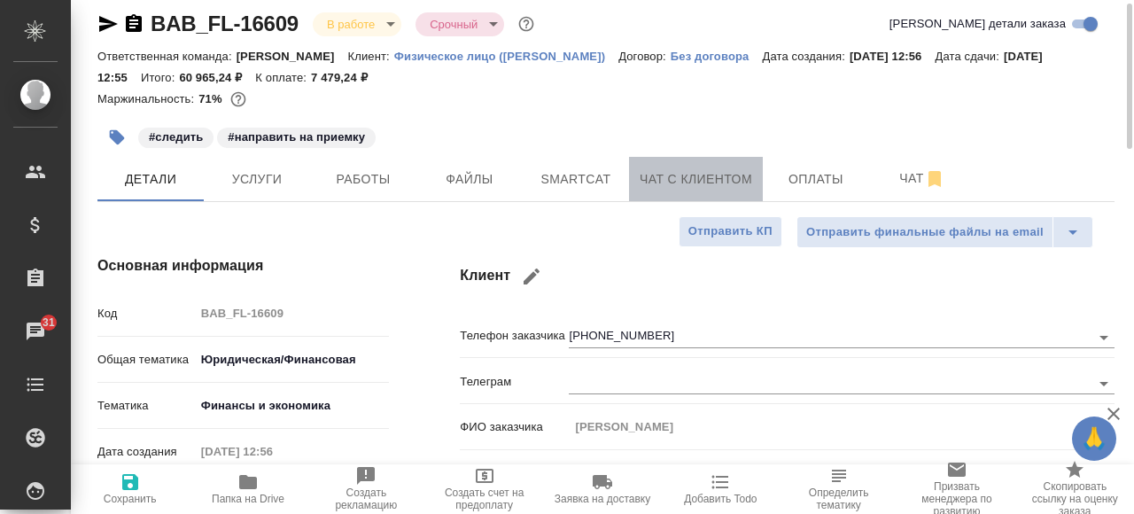
click at [665, 174] on span "Чат с клиентом" at bounding box center [695, 179] width 112 height 22
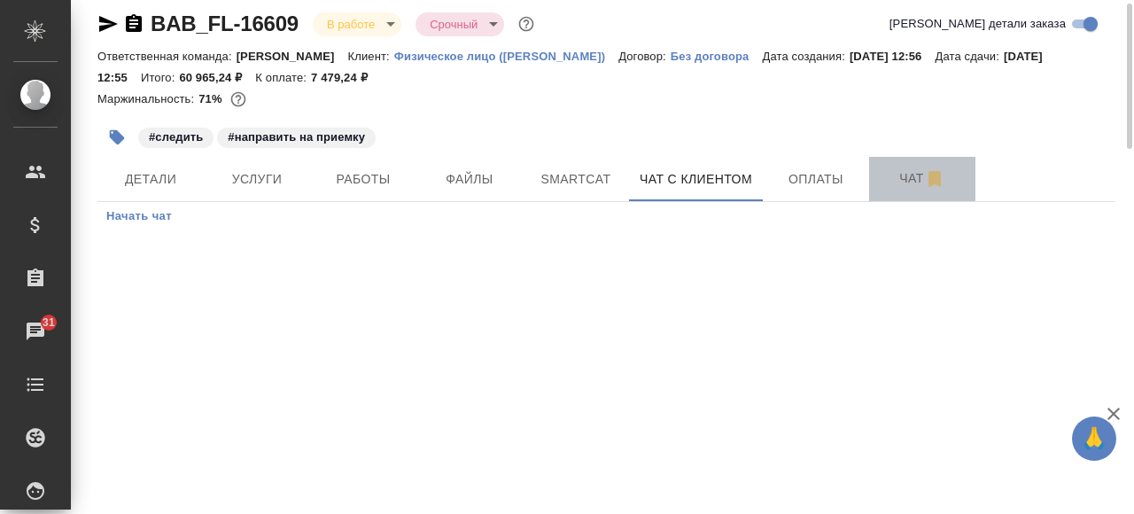
click at [880, 190] on button "Чат" at bounding box center [922, 179] width 106 height 44
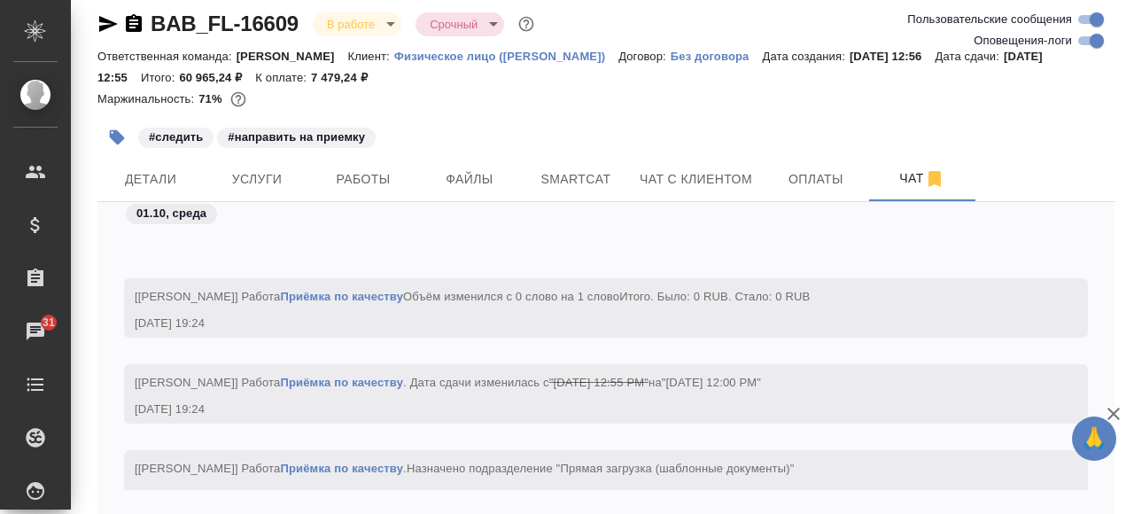
scroll to position [10892, 0]
